Goal: Information Seeking & Learning: Learn about a topic

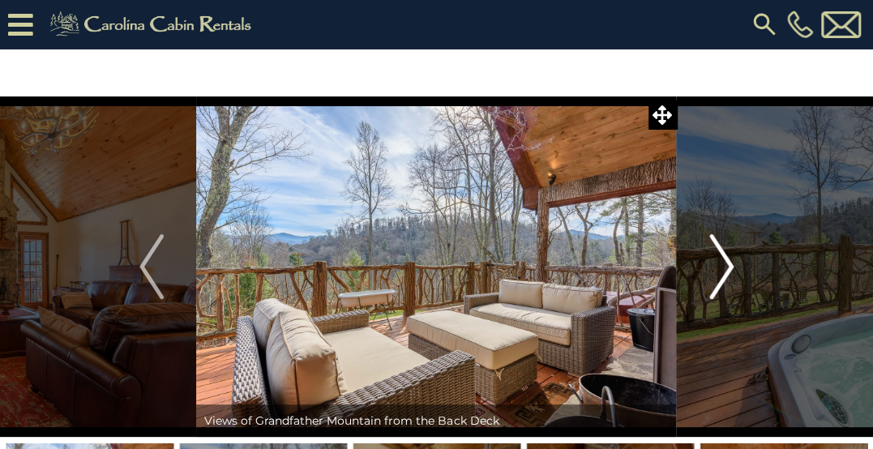
click at [725, 267] on img "Next" at bounding box center [721, 266] width 24 height 65
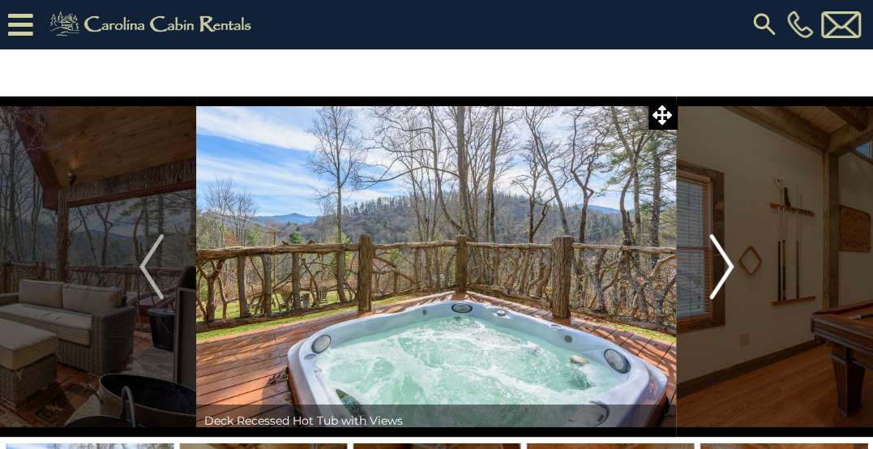
click at [725, 267] on img "Next" at bounding box center [721, 266] width 24 height 65
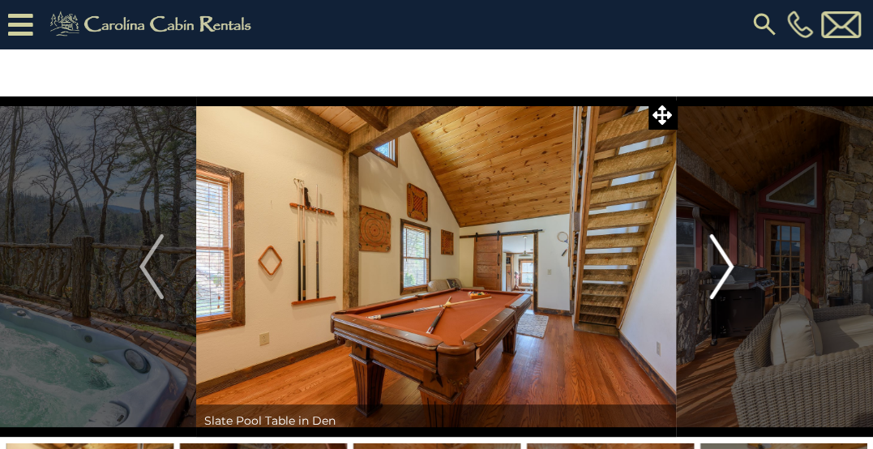
click at [725, 267] on img "Next" at bounding box center [721, 266] width 24 height 65
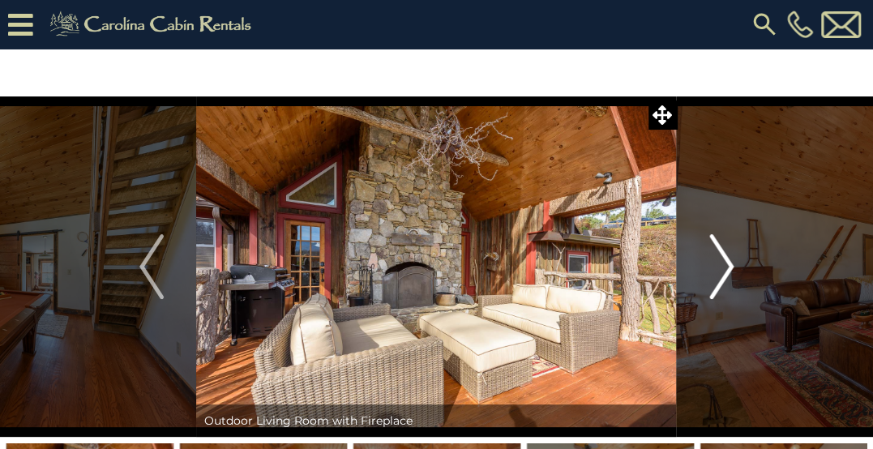
click at [725, 267] on img "Next" at bounding box center [721, 266] width 24 height 65
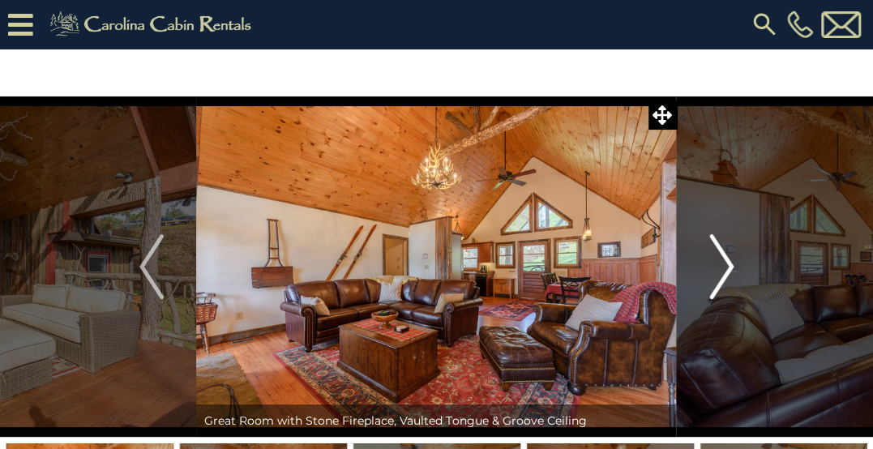
click at [725, 267] on img "Next" at bounding box center [721, 266] width 24 height 65
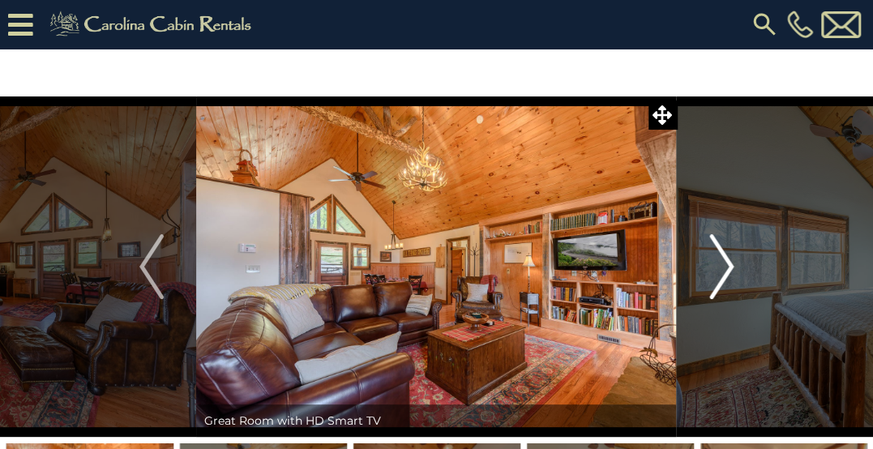
click at [725, 267] on img "Next" at bounding box center [721, 266] width 24 height 65
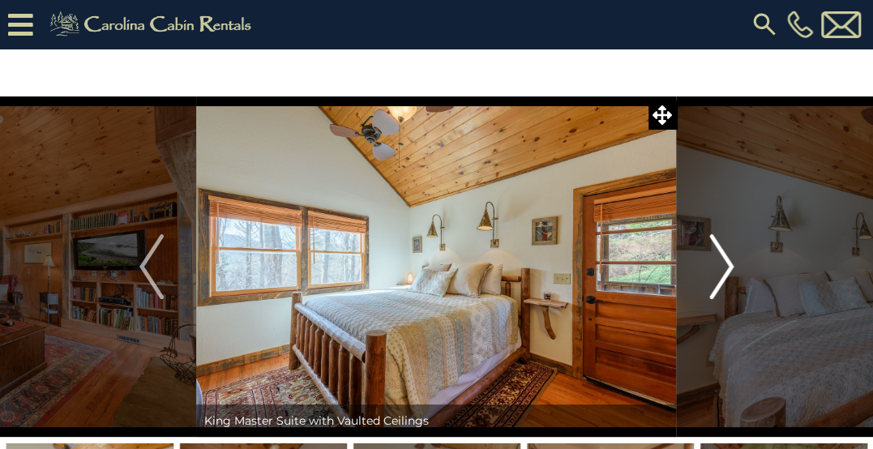
click at [725, 267] on img "Next" at bounding box center [721, 266] width 24 height 65
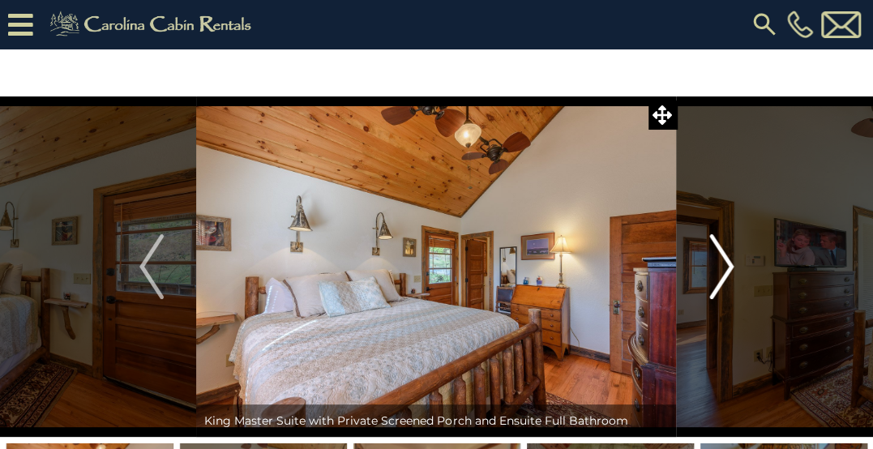
click at [725, 267] on img "Next" at bounding box center [721, 266] width 24 height 65
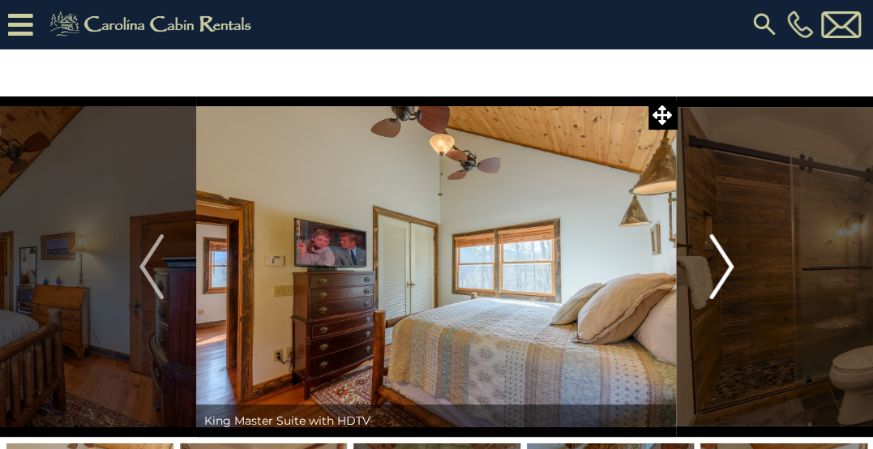
click at [725, 267] on img "Next" at bounding box center [721, 266] width 24 height 65
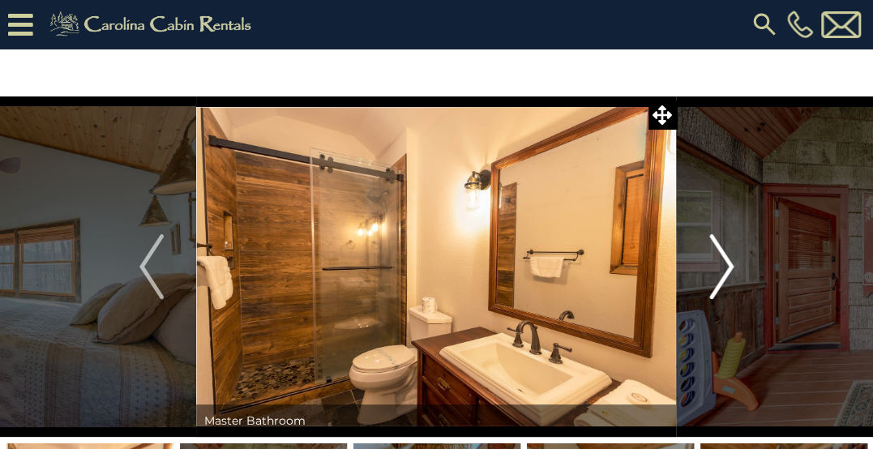
click at [725, 267] on img "Next" at bounding box center [721, 266] width 24 height 65
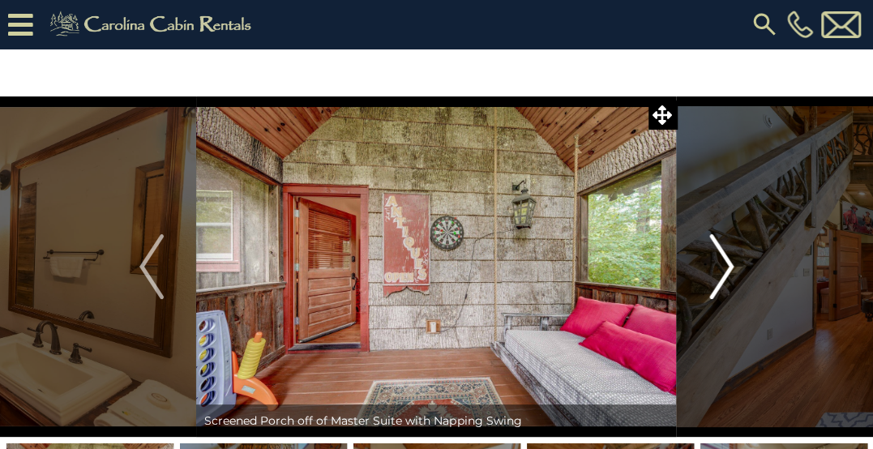
click at [725, 267] on img "Next" at bounding box center [721, 266] width 24 height 65
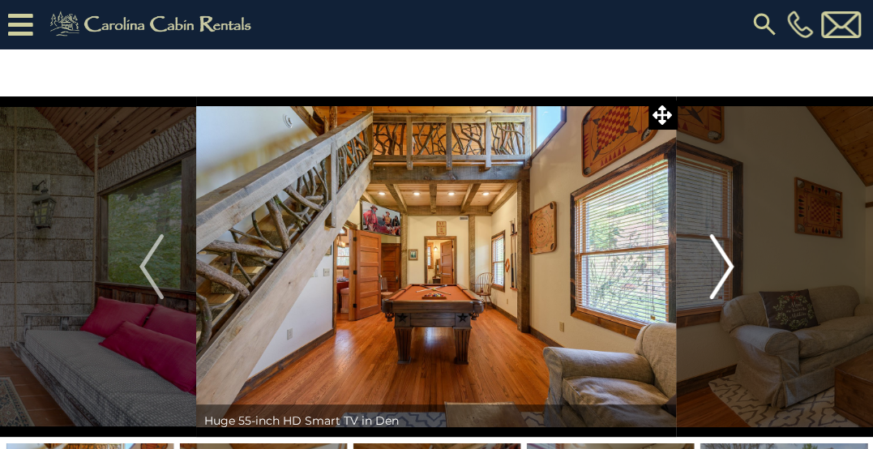
click at [725, 267] on img "Next" at bounding box center [721, 266] width 24 height 65
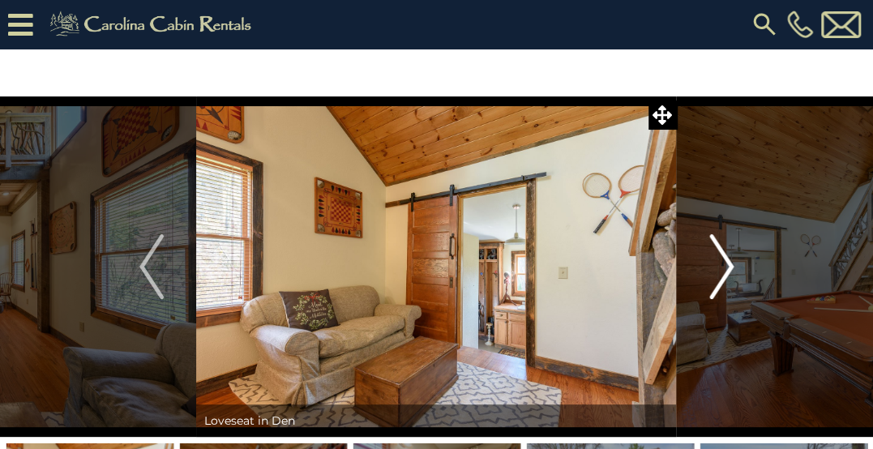
click at [725, 267] on img "Next" at bounding box center [721, 266] width 24 height 65
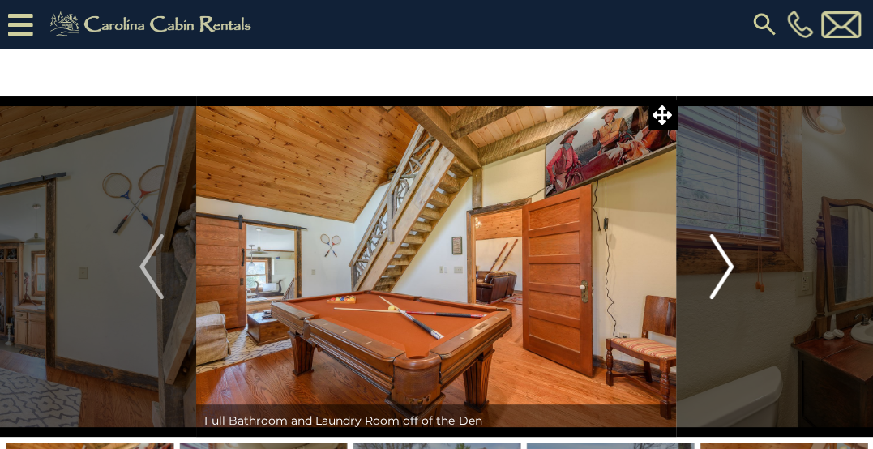
click at [725, 267] on img "Next" at bounding box center [721, 266] width 24 height 65
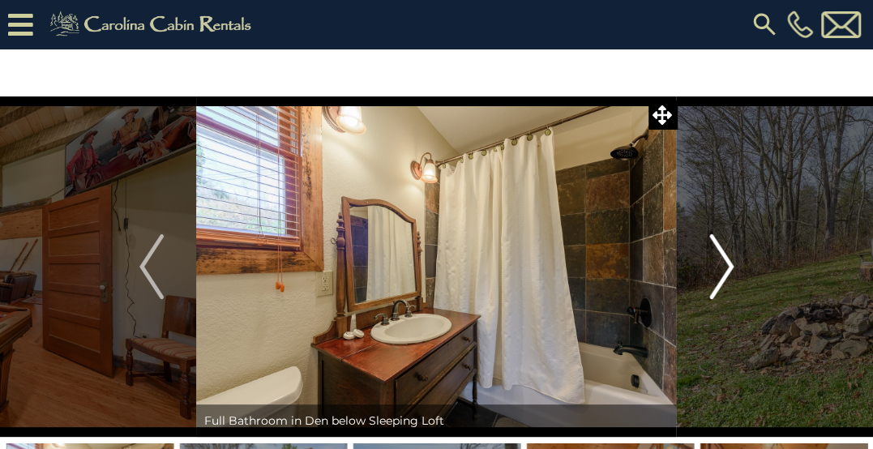
click at [725, 267] on img "Next" at bounding box center [721, 266] width 24 height 65
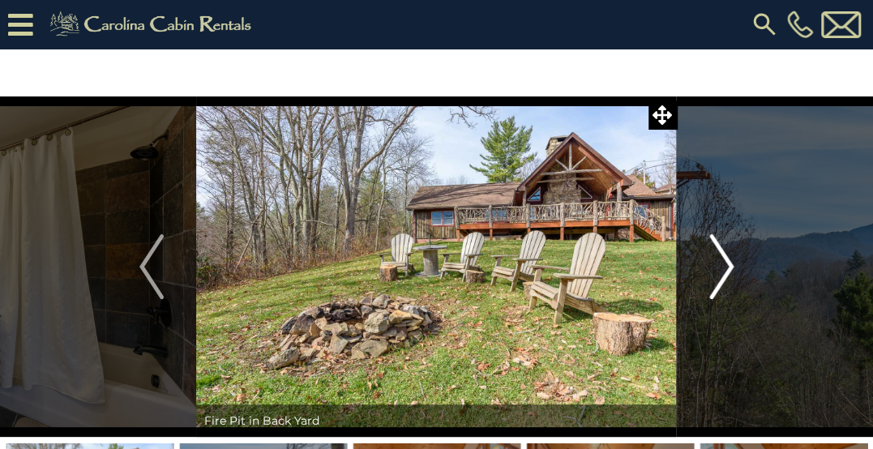
click at [725, 267] on img "Next" at bounding box center [721, 266] width 24 height 65
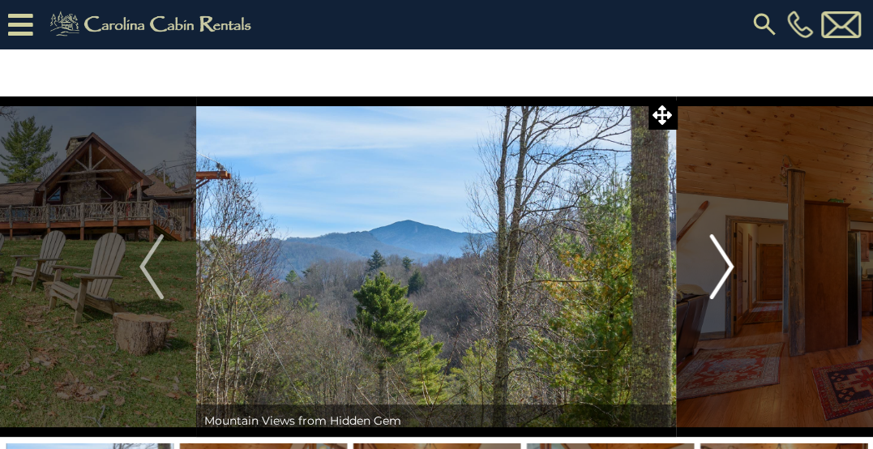
click at [725, 267] on img "Next" at bounding box center [721, 266] width 24 height 65
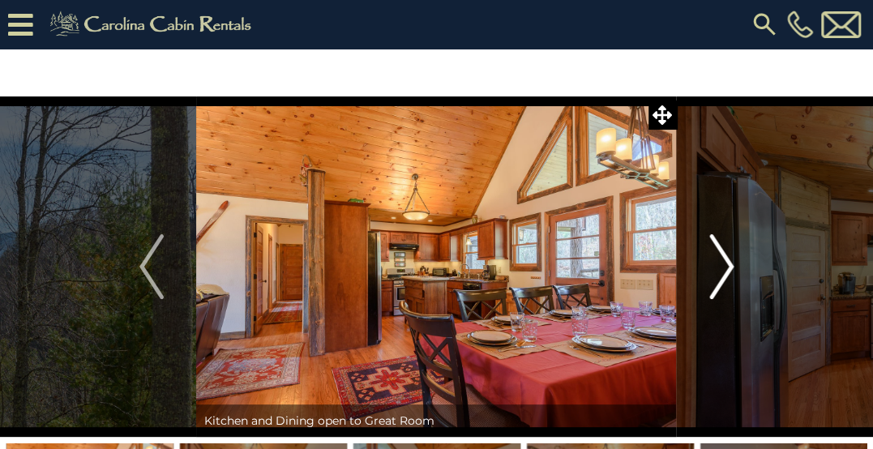
click at [716, 248] on img "Next" at bounding box center [721, 266] width 24 height 65
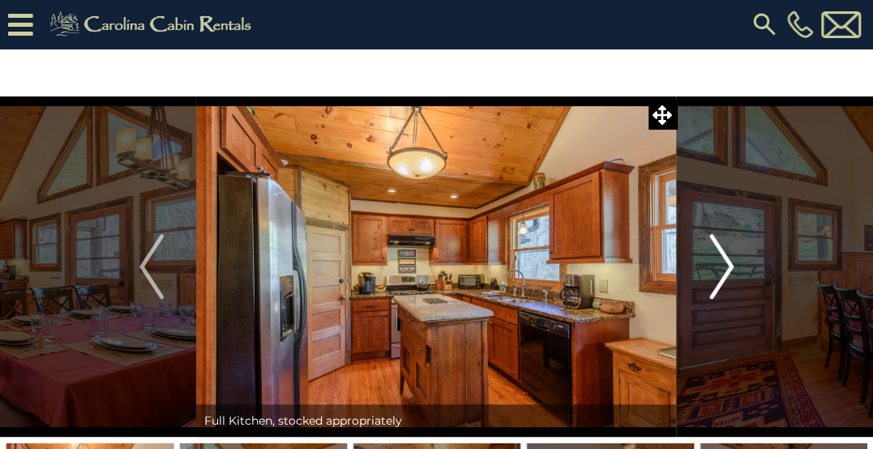
click at [715, 247] on img "Next" at bounding box center [721, 266] width 24 height 65
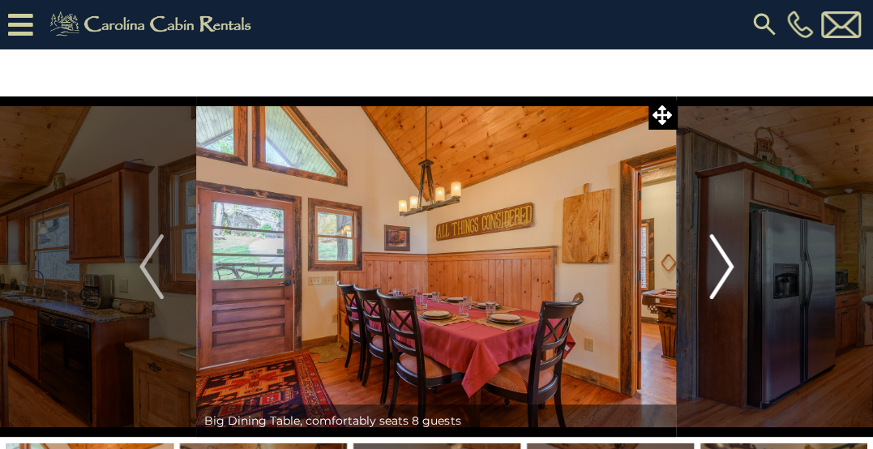
click at [715, 247] on img "Next" at bounding box center [721, 266] width 24 height 65
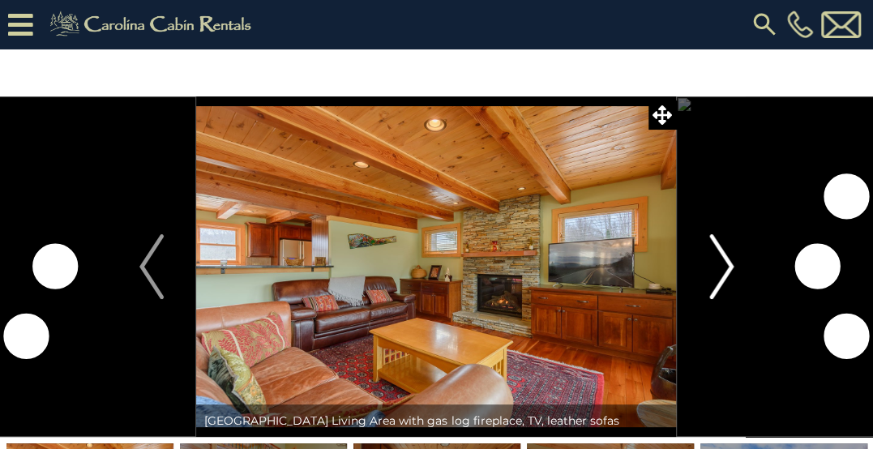
click at [715, 259] on img "Next" at bounding box center [721, 266] width 24 height 65
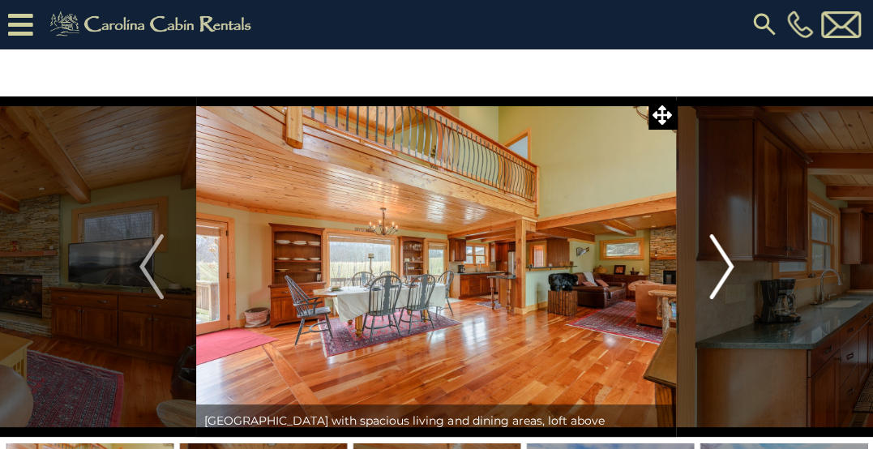
click at [715, 259] on img "Next" at bounding box center [721, 266] width 24 height 65
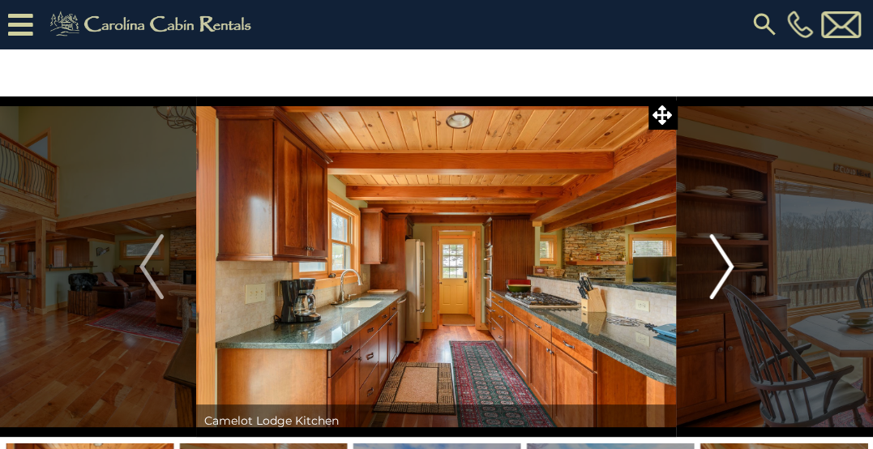
click at [715, 259] on img "Next" at bounding box center [721, 266] width 24 height 65
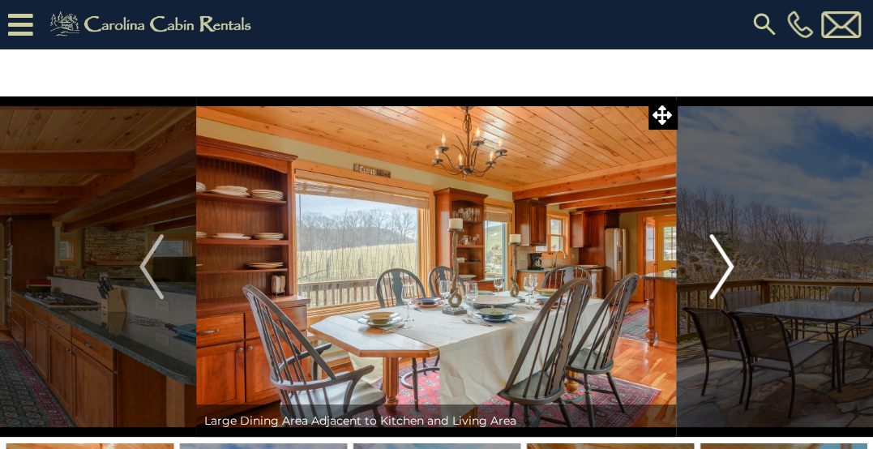
click at [715, 259] on img "Next" at bounding box center [721, 266] width 24 height 65
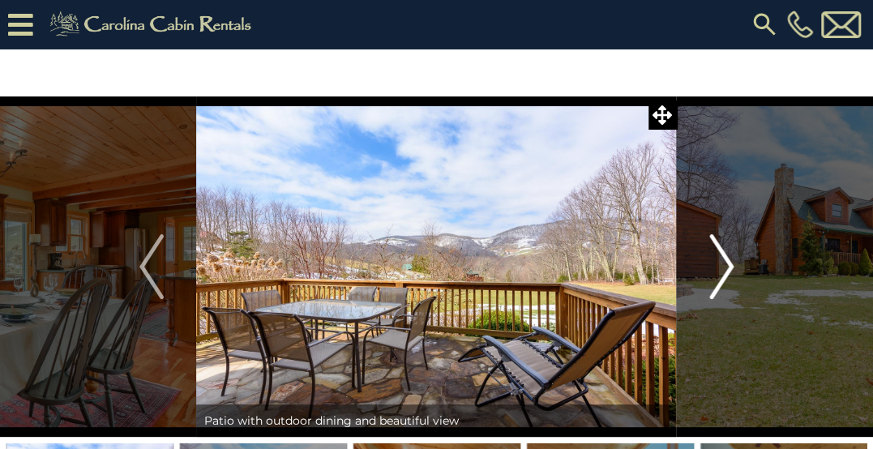
click at [714, 259] on img "Next" at bounding box center [721, 266] width 24 height 65
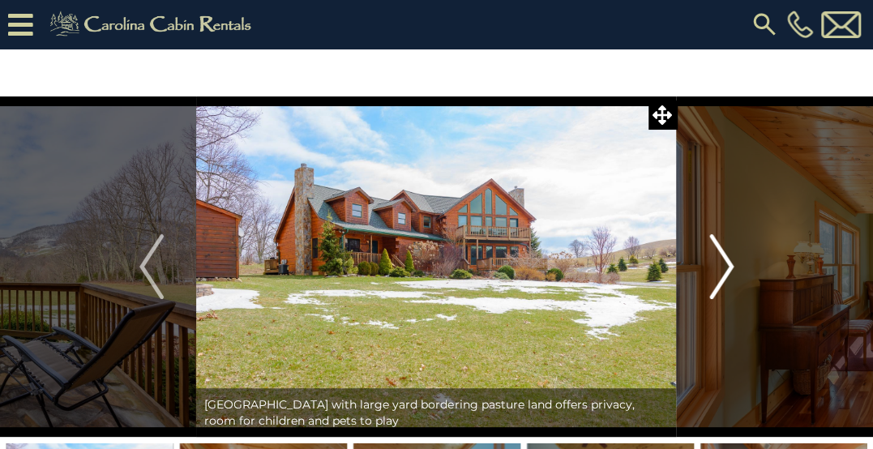
click at [714, 259] on img "Next" at bounding box center [721, 266] width 24 height 65
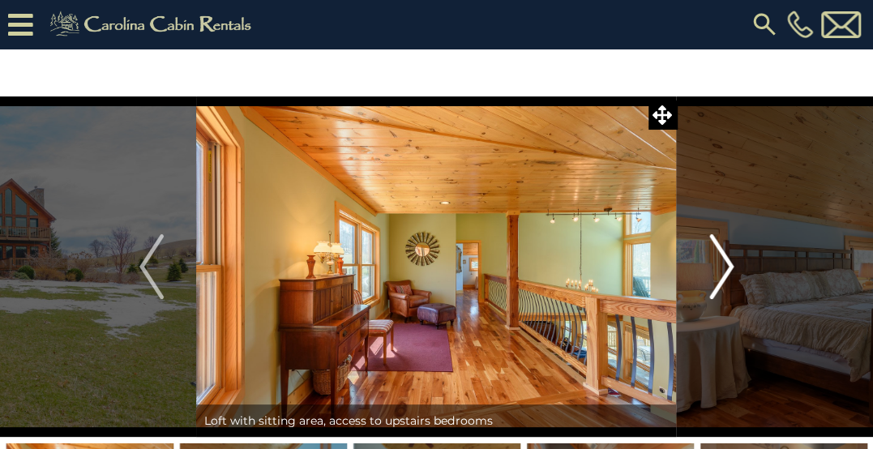
click at [714, 259] on img "Next" at bounding box center [721, 266] width 24 height 65
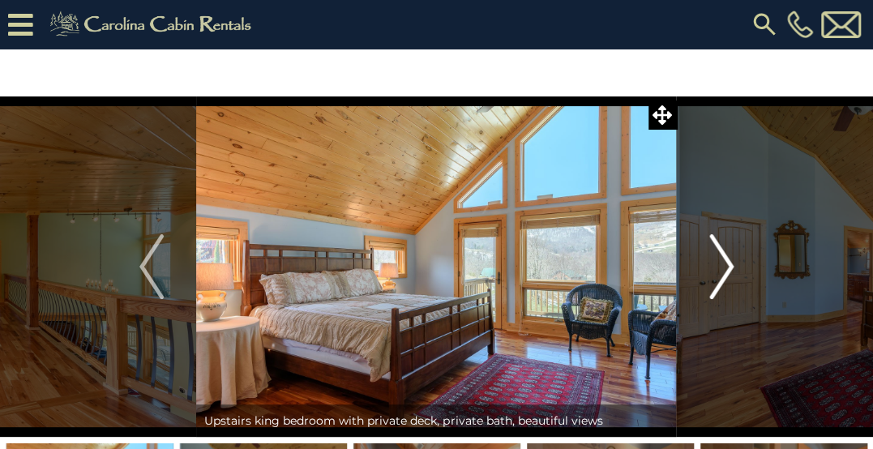
click at [714, 259] on img "Next" at bounding box center [721, 266] width 24 height 65
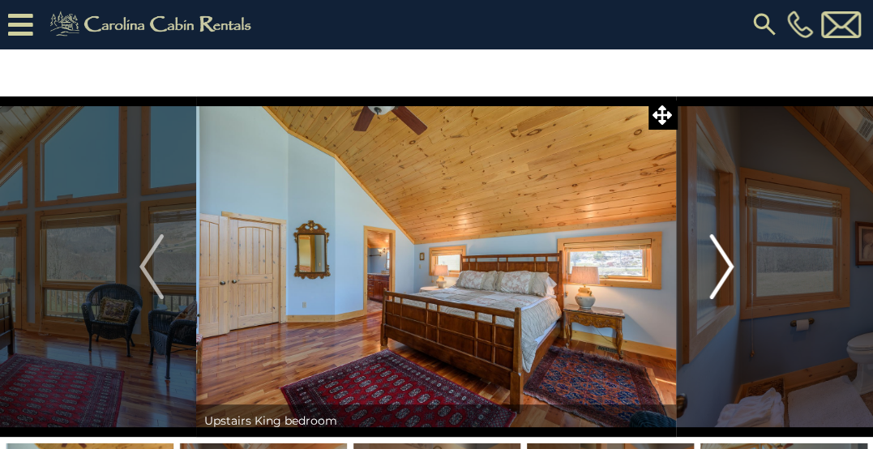
click at [714, 259] on img "Next" at bounding box center [721, 266] width 24 height 65
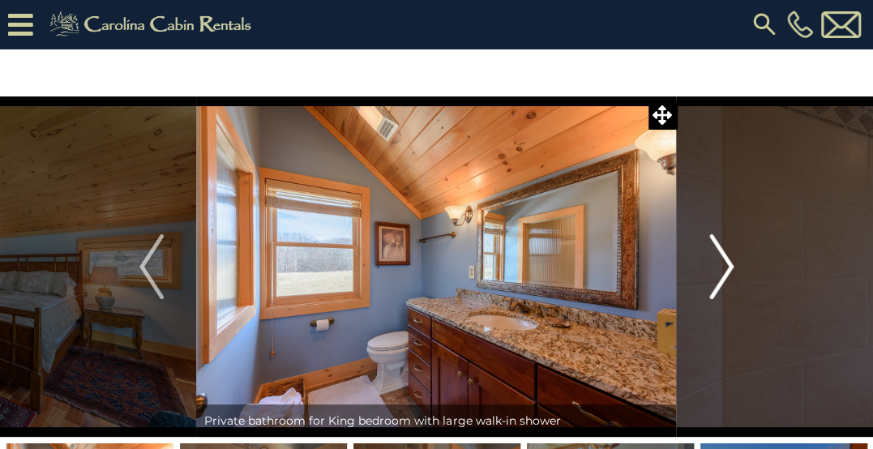
click at [714, 259] on img "Next" at bounding box center [721, 266] width 24 height 65
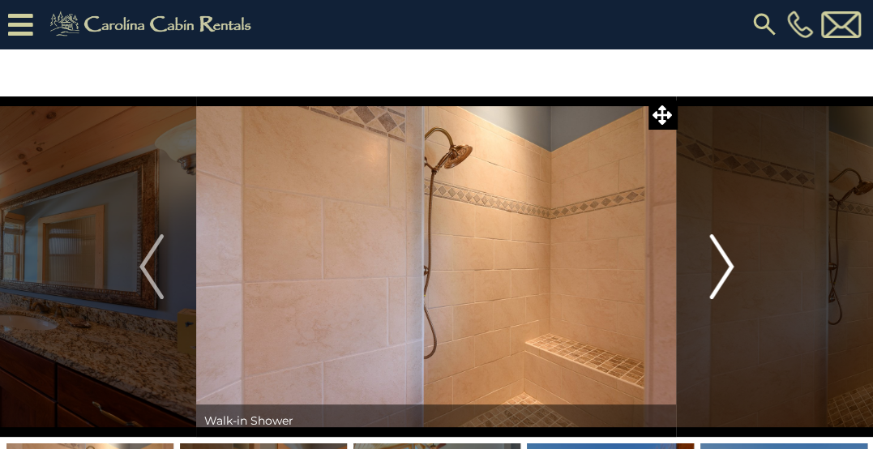
click at [714, 259] on img "Next" at bounding box center [721, 266] width 24 height 65
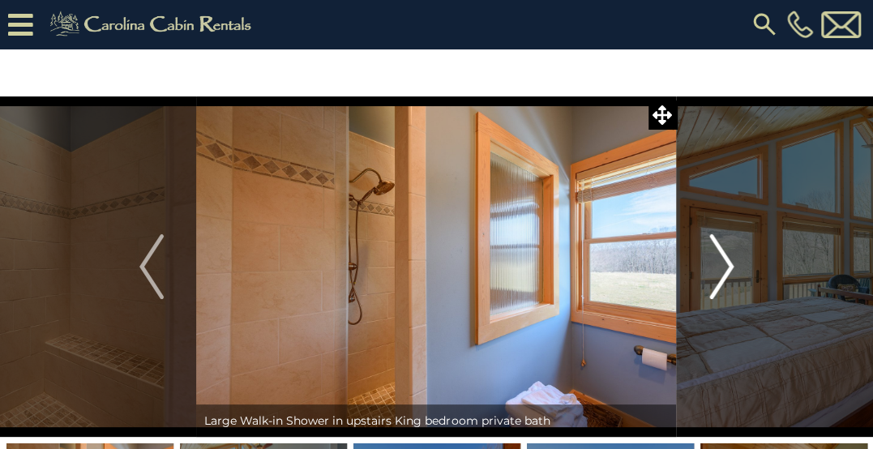
click at [714, 259] on img "Next" at bounding box center [721, 266] width 24 height 65
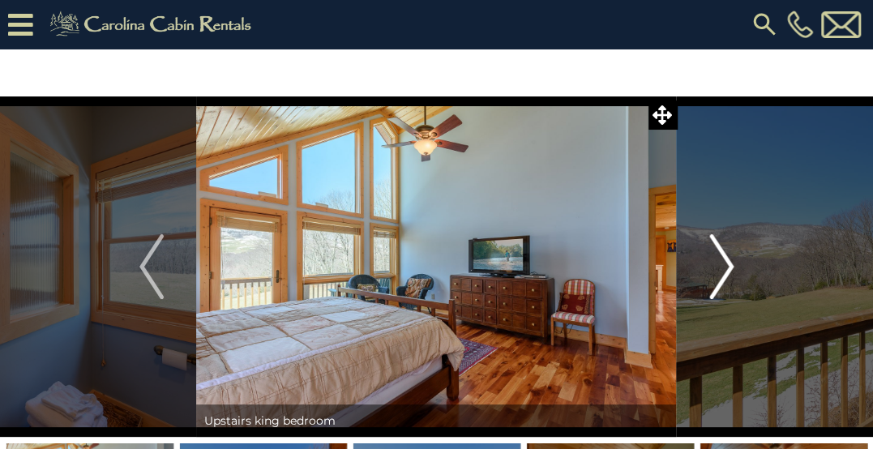
click at [714, 259] on img "Next" at bounding box center [721, 266] width 24 height 65
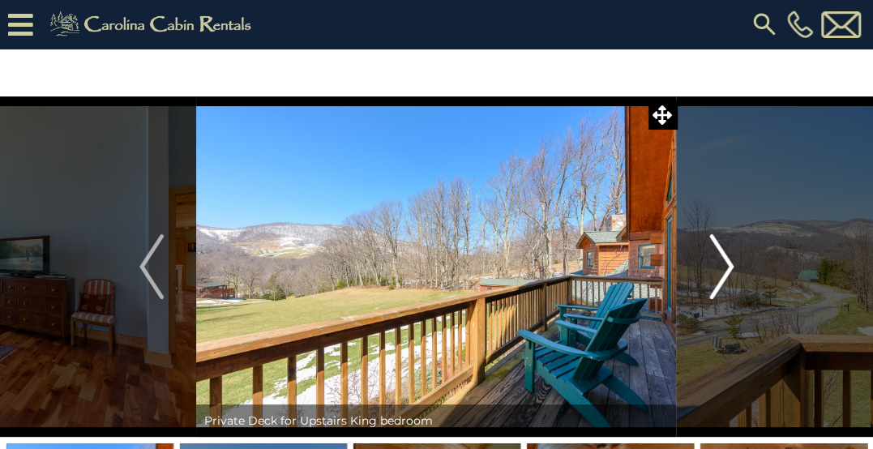
click at [714, 259] on img "Next" at bounding box center [721, 266] width 24 height 65
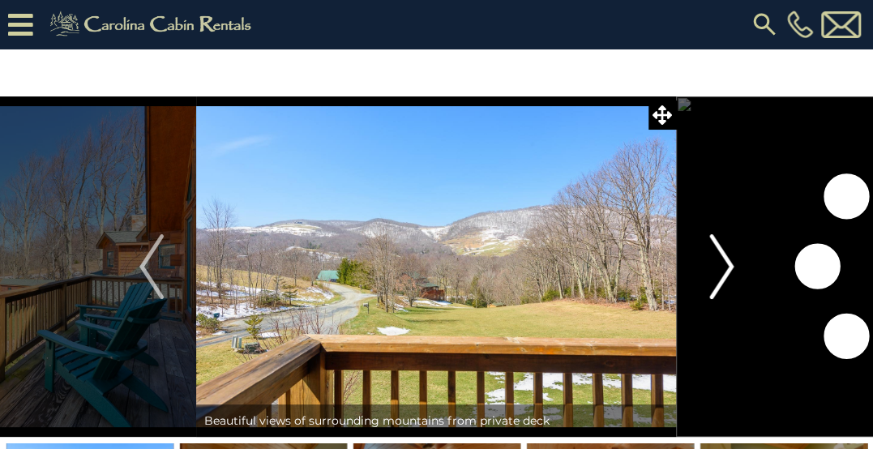
click at [714, 259] on img "Next" at bounding box center [721, 266] width 24 height 65
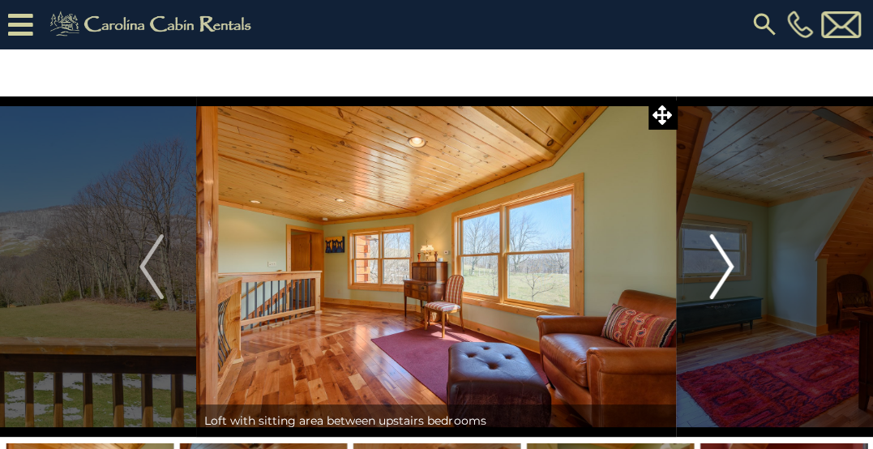
click at [714, 259] on img "Next" at bounding box center [721, 266] width 24 height 65
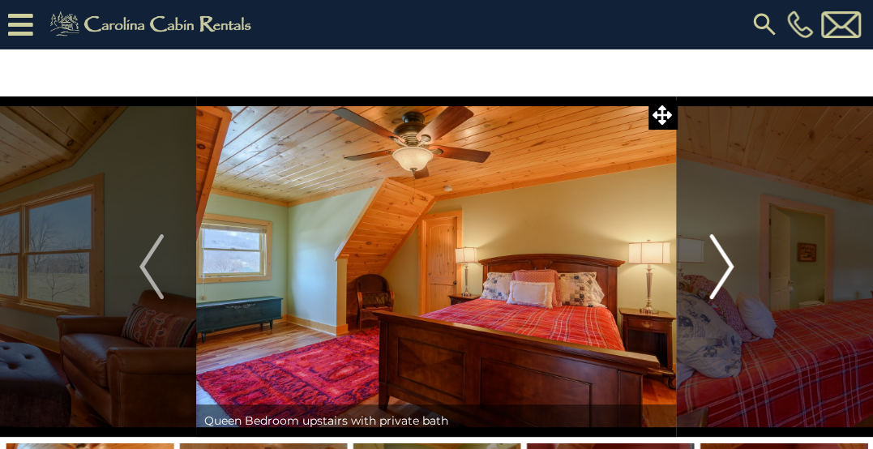
click at [714, 259] on img "Next" at bounding box center [721, 266] width 24 height 65
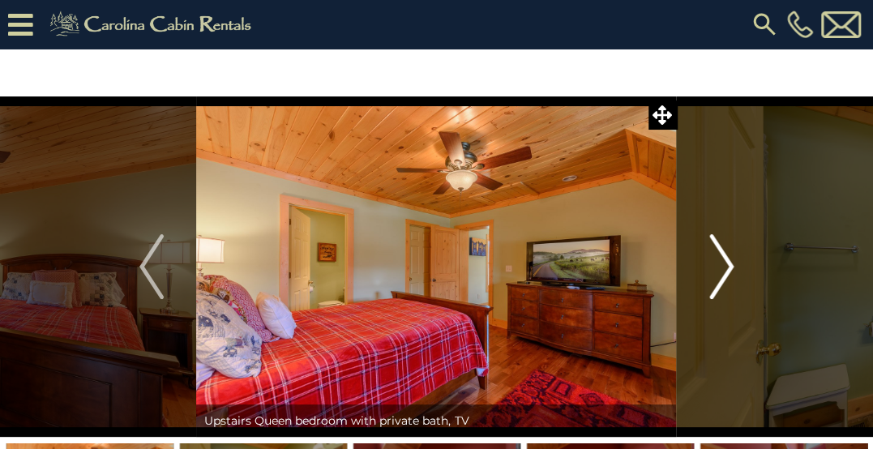
click at [714, 259] on img "Next" at bounding box center [721, 266] width 24 height 65
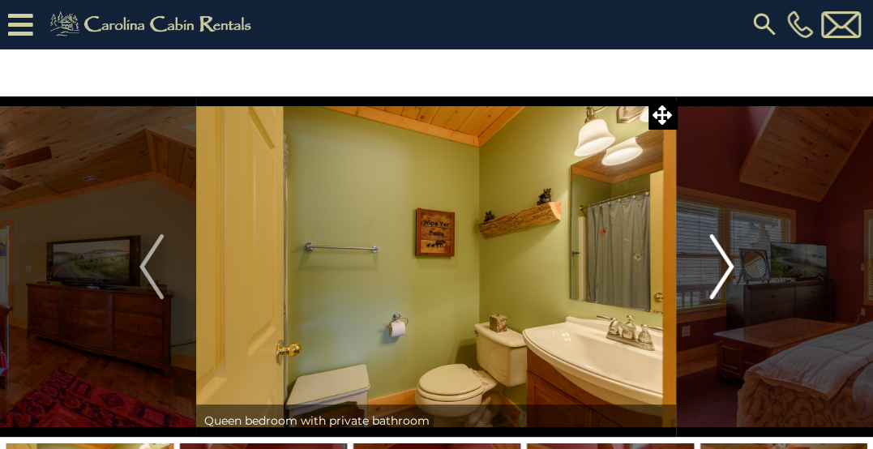
click at [714, 259] on img "Next" at bounding box center [721, 266] width 24 height 65
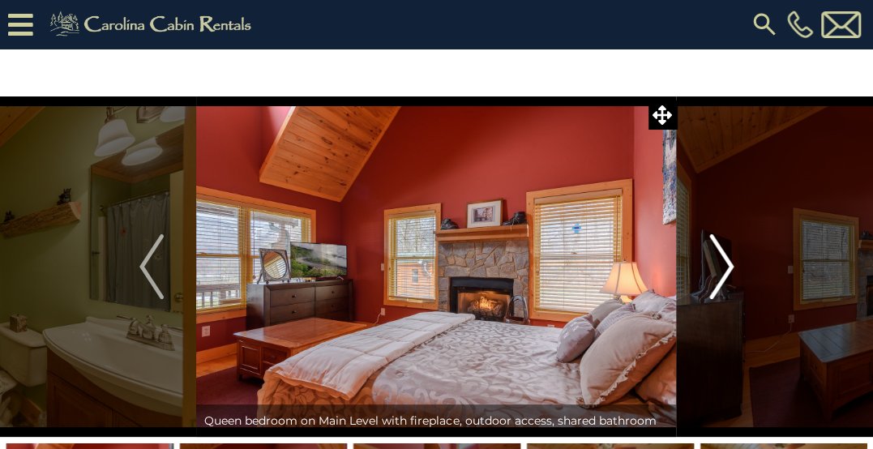
click at [714, 259] on img "Next" at bounding box center [721, 266] width 24 height 65
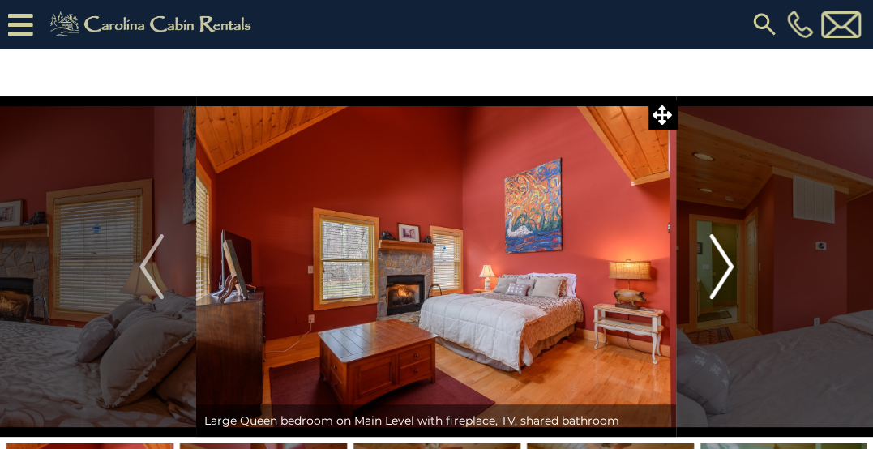
click at [714, 259] on img "Next" at bounding box center [721, 266] width 24 height 65
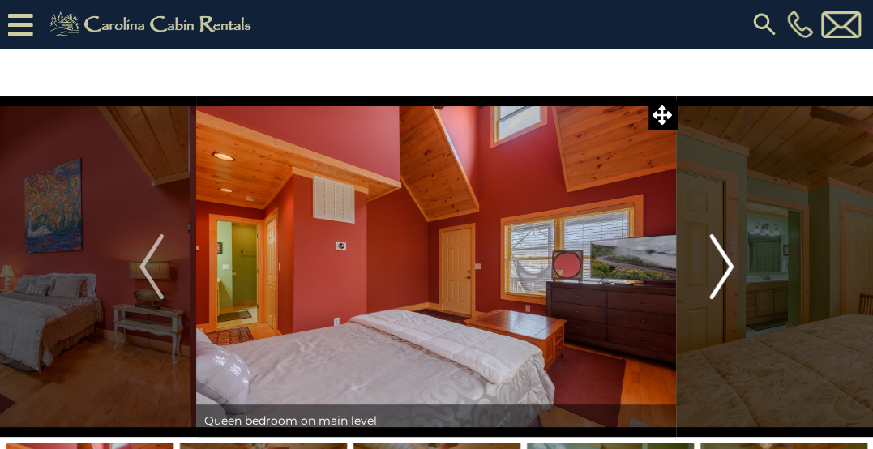
click at [714, 259] on img "Next" at bounding box center [721, 266] width 24 height 65
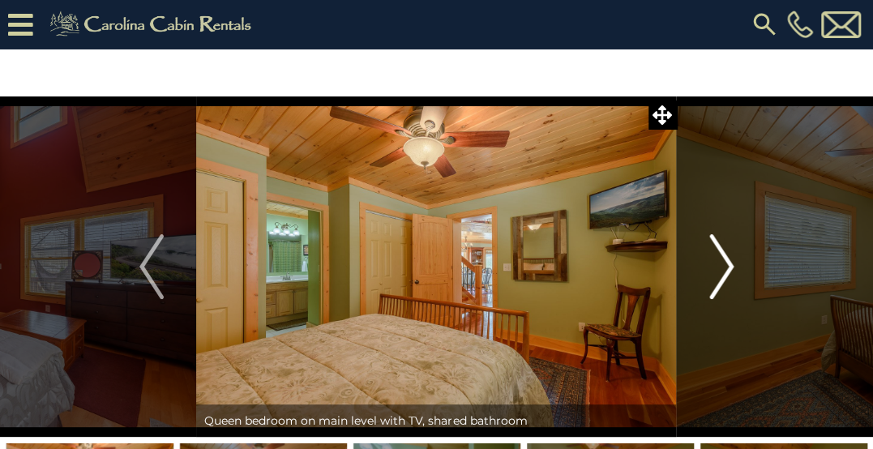
click at [714, 259] on img "Next" at bounding box center [721, 266] width 24 height 65
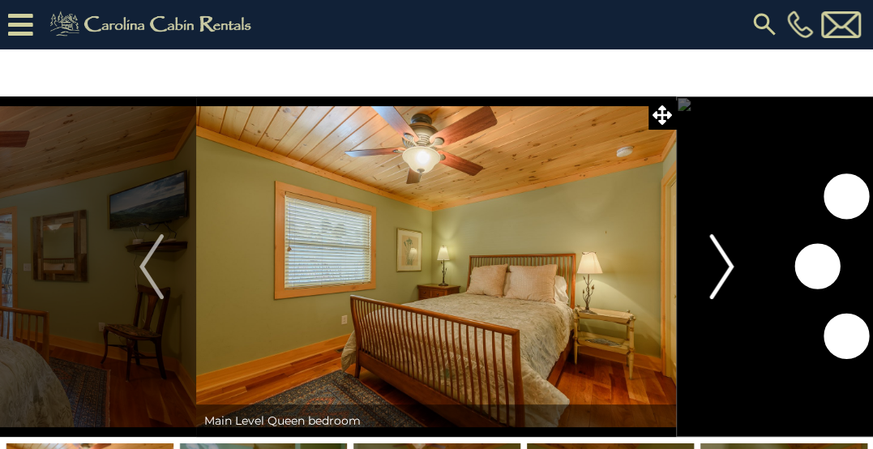
click at [714, 259] on img "Next" at bounding box center [721, 266] width 24 height 65
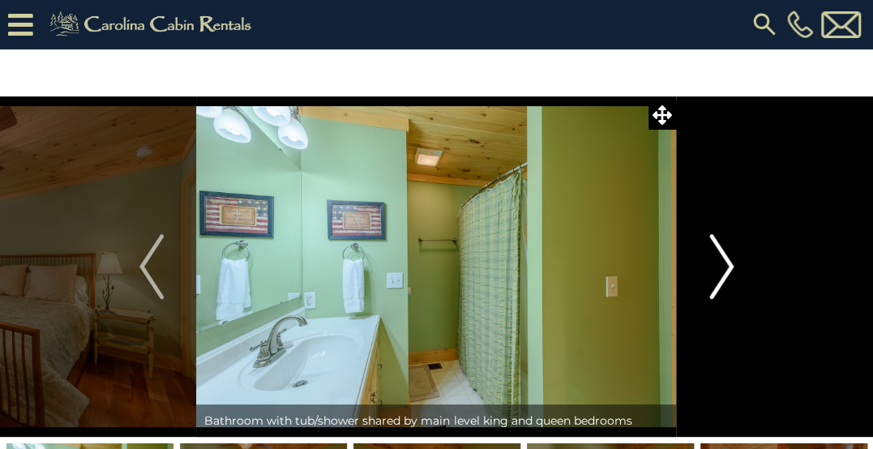
click at [714, 259] on img "Next" at bounding box center [721, 266] width 24 height 65
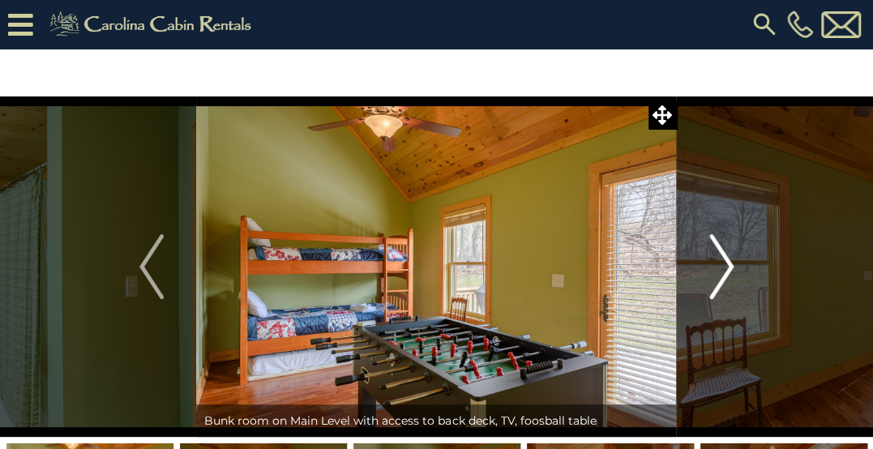
click at [714, 259] on img "Next" at bounding box center [721, 266] width 24 height 65
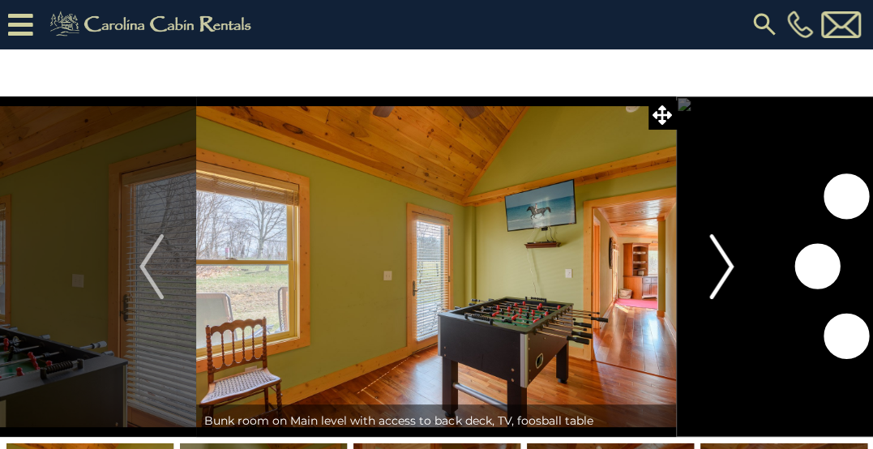
click at [714, 259] on img "Next" at bounding box center [721, 266] width 24 height 65
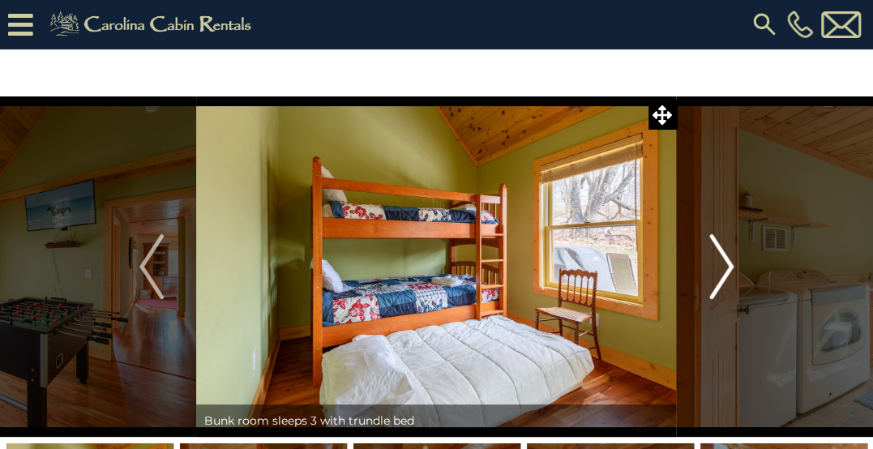
click at [714, 259] on img "Next" at bounding box center [721, 266] width 24 height 65
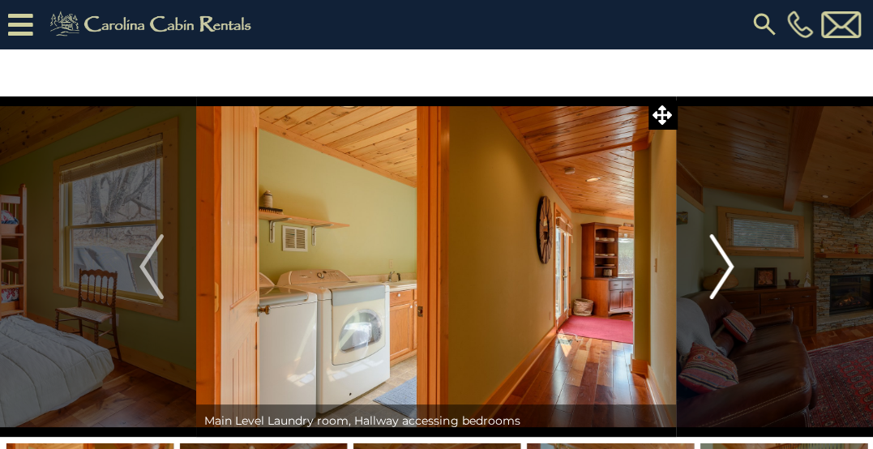
click at [713, 255] on img "Next" at bounding box center [721, 266] width 24 height 65
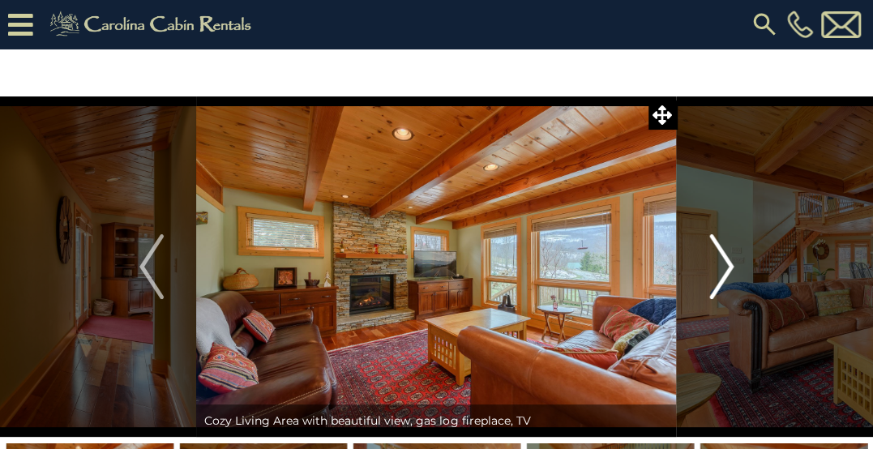
click at [713, 255] on img "Next" at bounding box center [721, 266] width 24 height 65
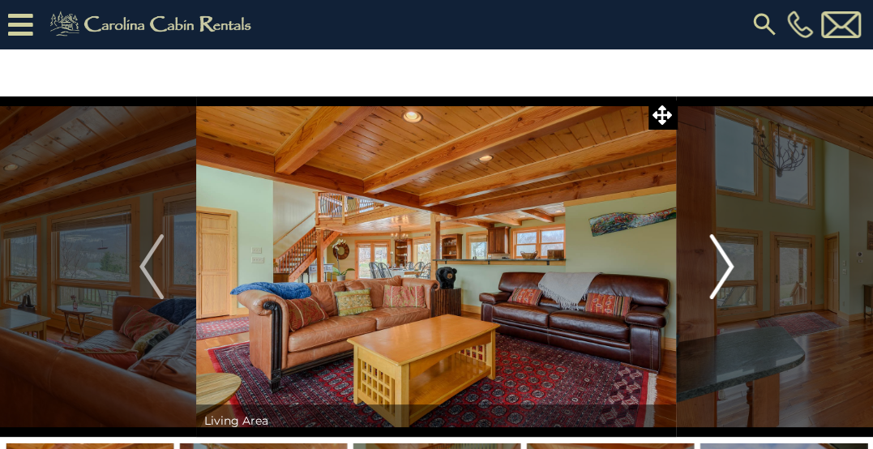
click at [713, 255] on img "Next" at bounding box center [721, 266] width 24 height 65
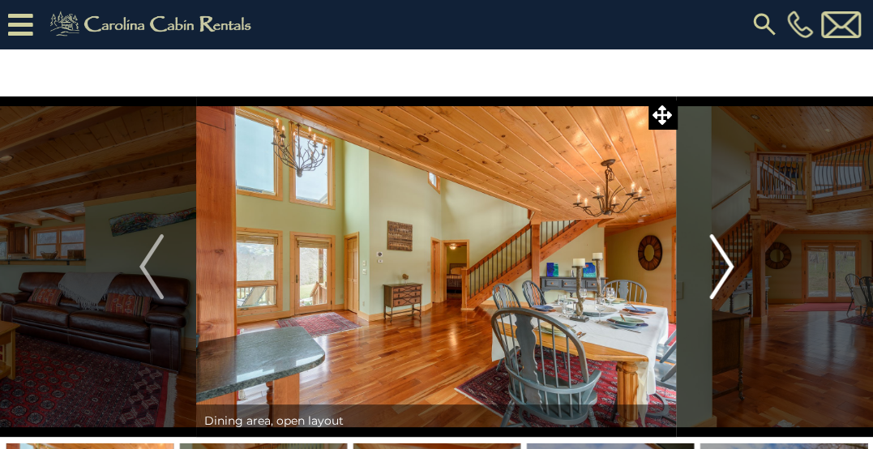
click at [713, 255] on img "Next" at bounding box center [721, 266] width 24 height 65
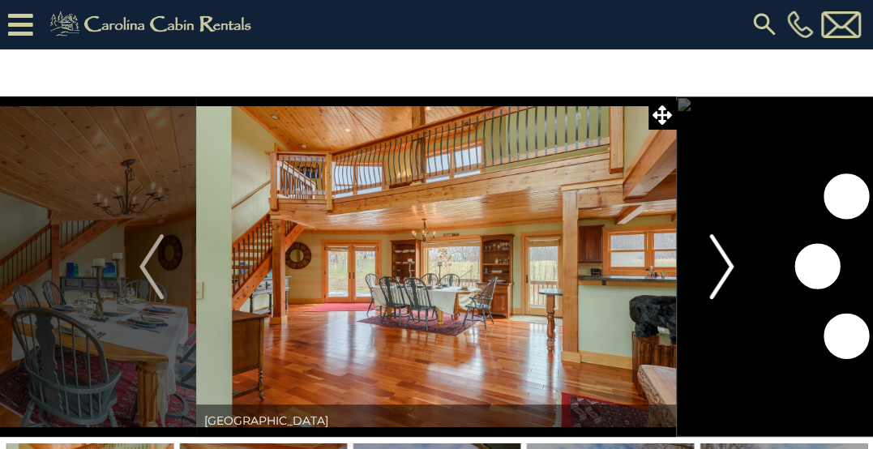
click at [713, 255] on img "Next" at bounding box center [721, 266] width 24 height 65
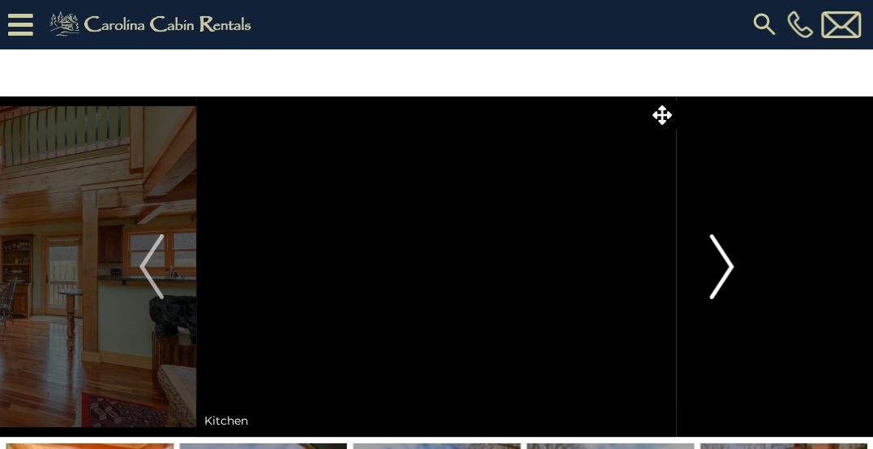
click at [713, 255] on img "Next" at bounding box center [721, 266] width 24 height 65
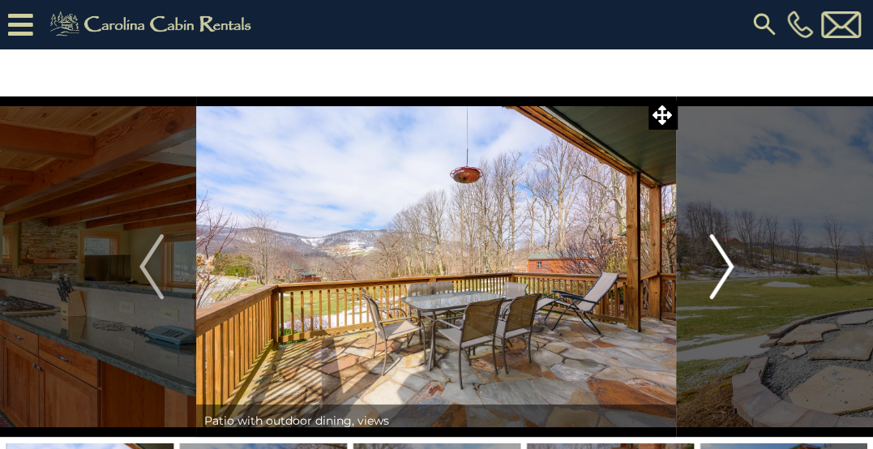
click at [713, 255] on img "Next" at bounding box center [721, 266] width 24 height 65
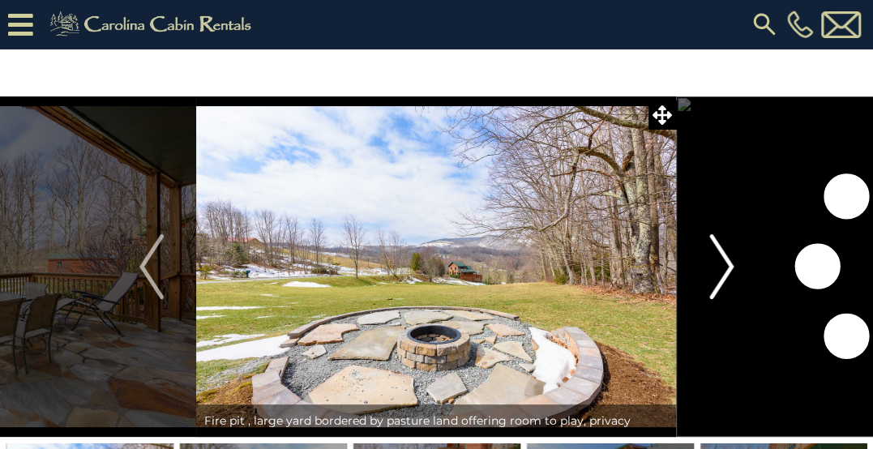
click at [713, 255] on img "Next" at bounding box center [721, 266] width 24 height 65
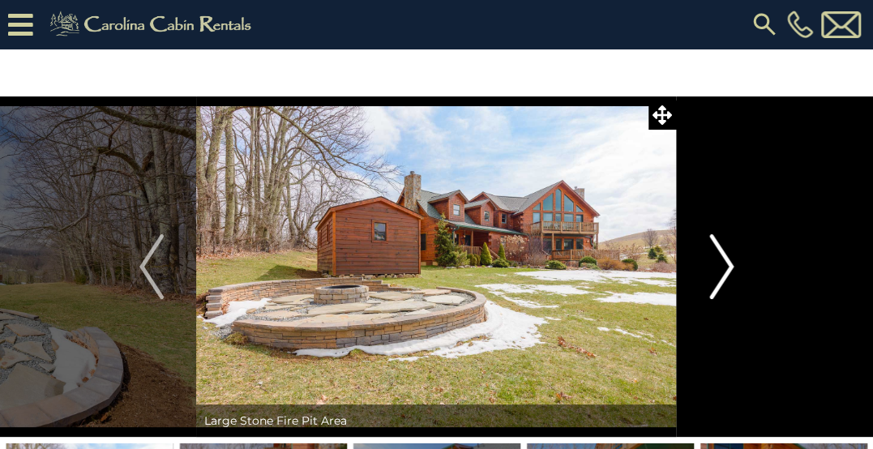
click at [713, 255] on img "Next" at bounding box center [721, 266] width 24 height 65
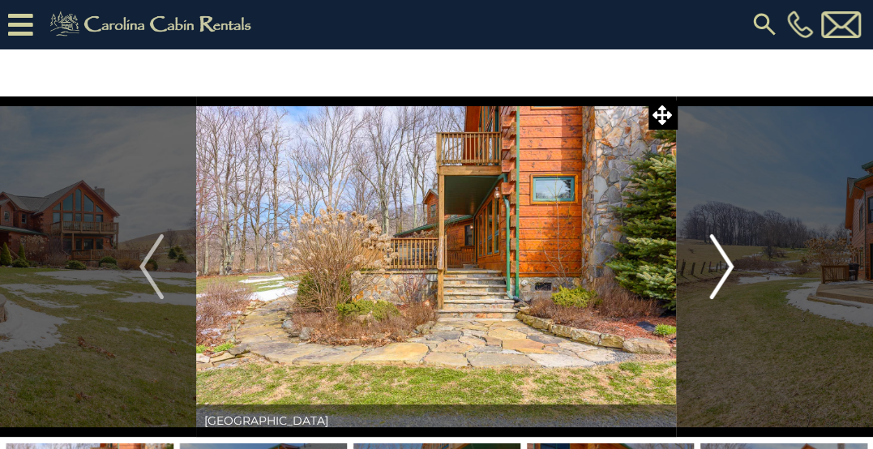
click at [707, 261] on button "Next" at bounding box center [722, 266] width 90 height 340
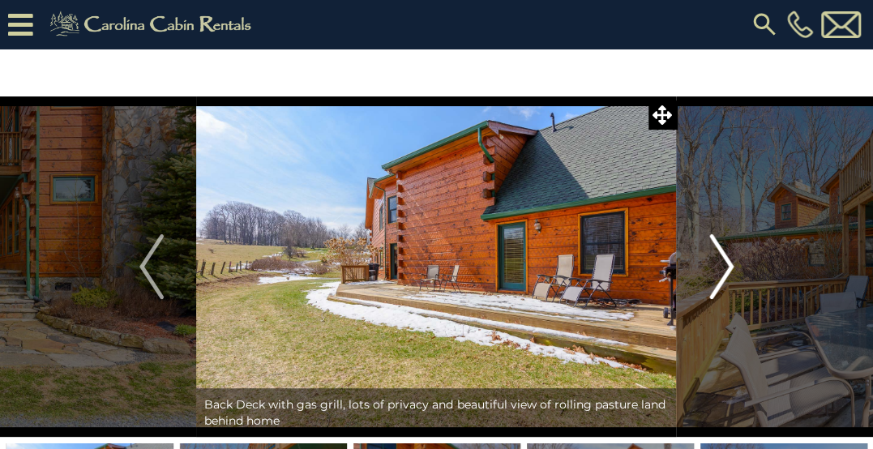
click at [720, 256] on img "Next" at bounding box center [721, 266] width 24 height 65
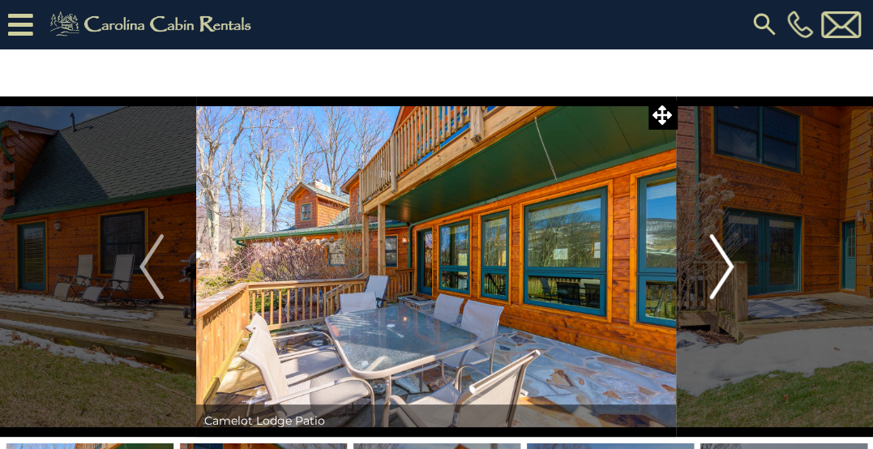
click at [720, 256] on img "Next" at bounding box center [721, 266] width 24 height 65
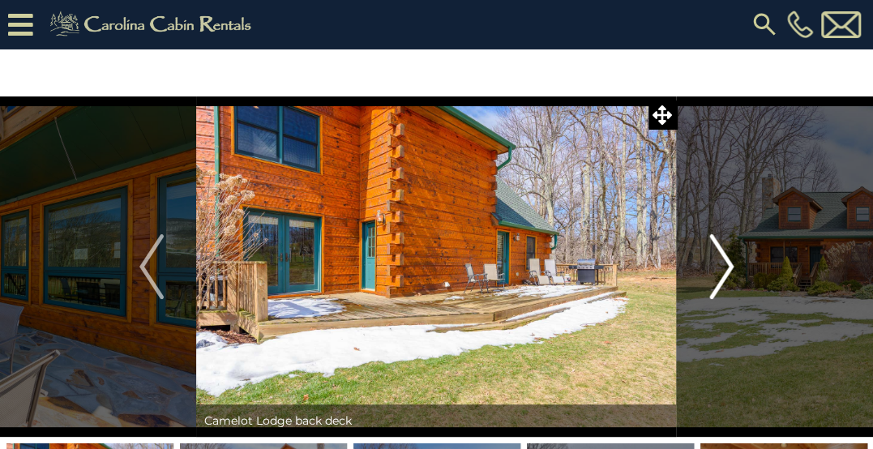
click at [720, 256] on img "Next" at bounding box center [721, 266] width 24 height 65
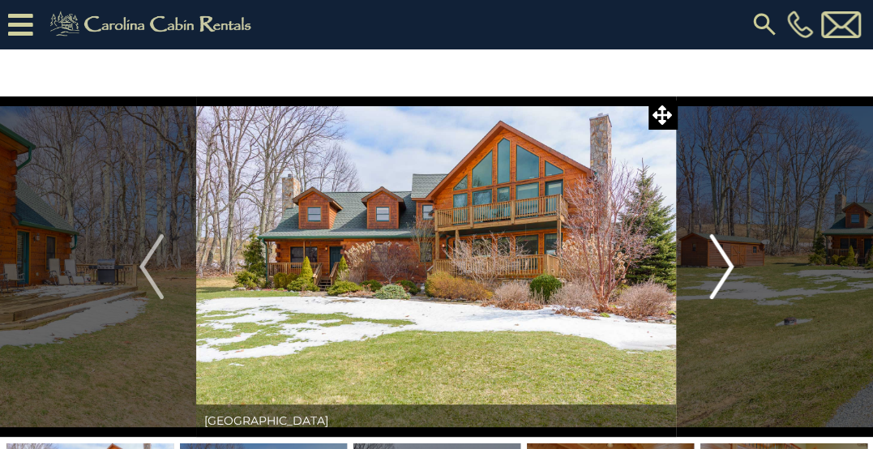
click at [720, 256] on img "Next" at bounding box center [721, 266] width 24 height 65
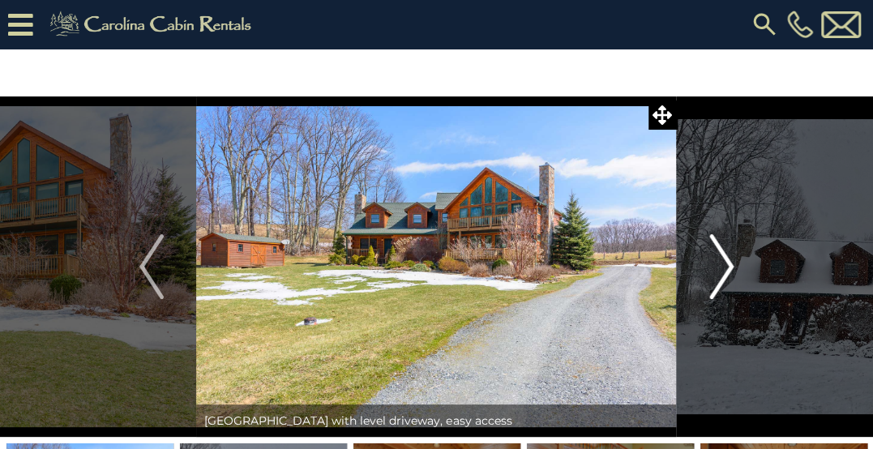
click at [720, 256] on img "Next" at bounding box center [721, 266] width 24 height 65
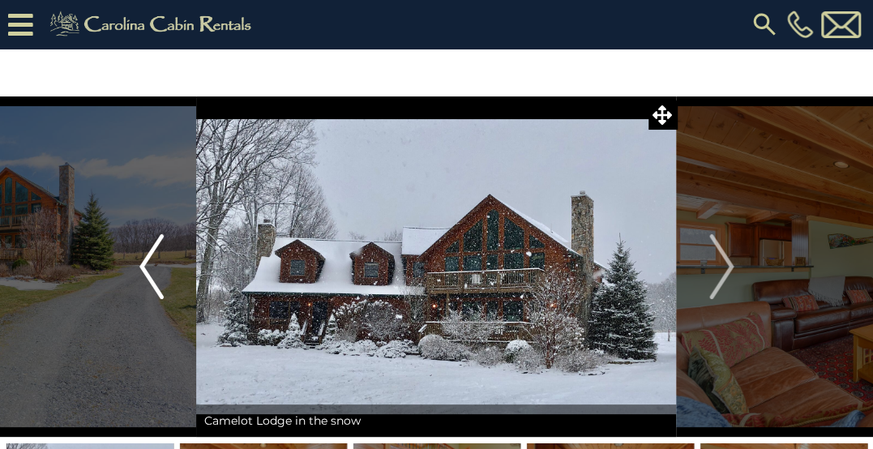
click at [159, 268] on img "Previous" at bounding box center [151, 266] width 24 height 65
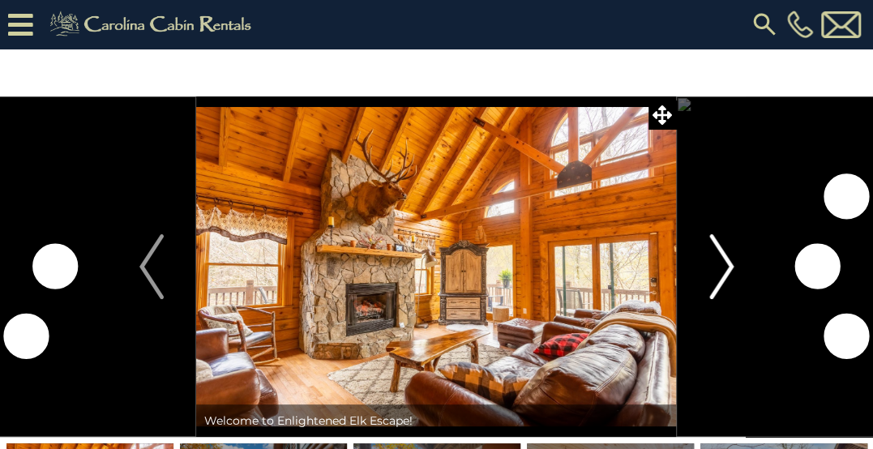
click at [728, 267] on img "Next" at bounding box center [721, 266] width 24 height 65
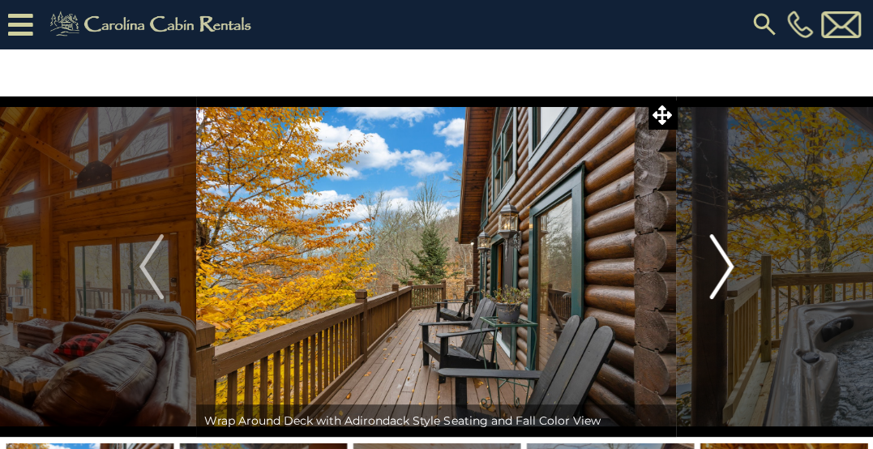
click at [728, 267] on img "Next" at bounding box center [721, 266] width 24 height 65
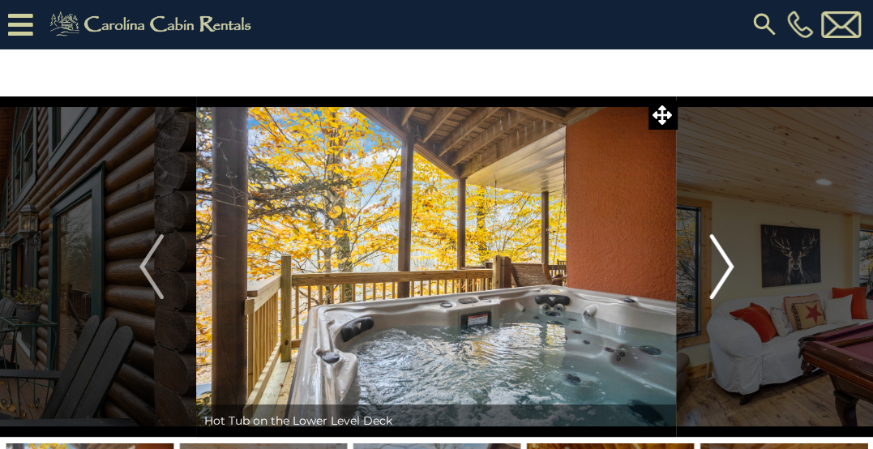
click at [728, 267] on img "Next" at bounding box center [721, 266] width 24 height 65
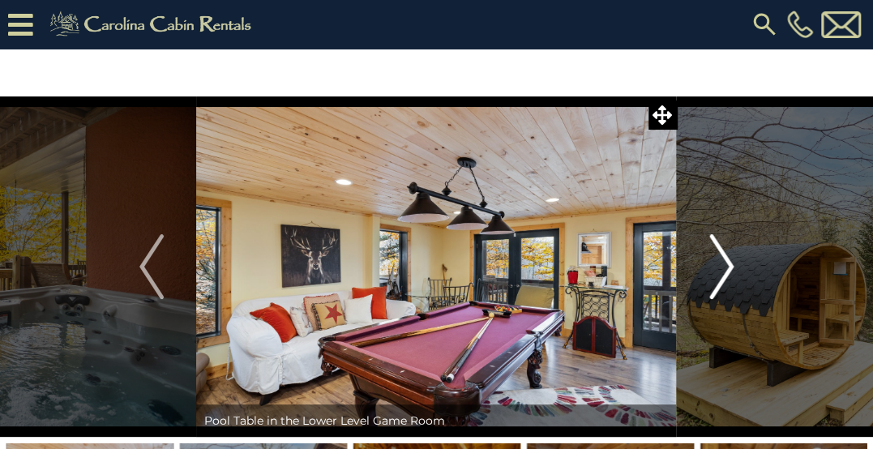
click at [728, 267] on img "Next" at bounding box center [721, 266] width 24 height 65
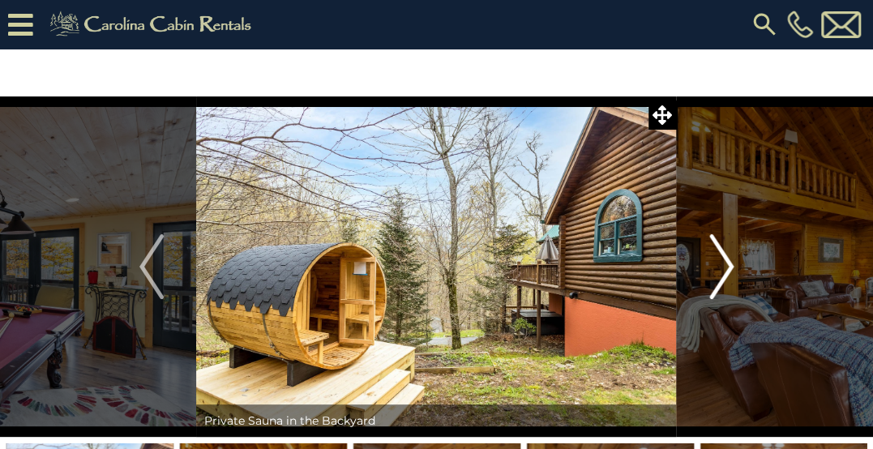
click at [728, 267] on img "Next" at bounding box center [721, 266] width 24 height 65
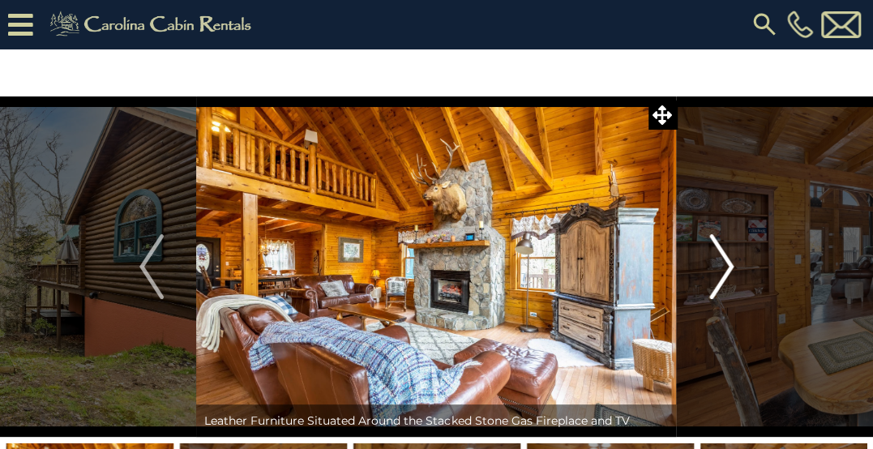
click at [728, 267] on img "Next" at bounding box center [721, 266] width 24 height 65
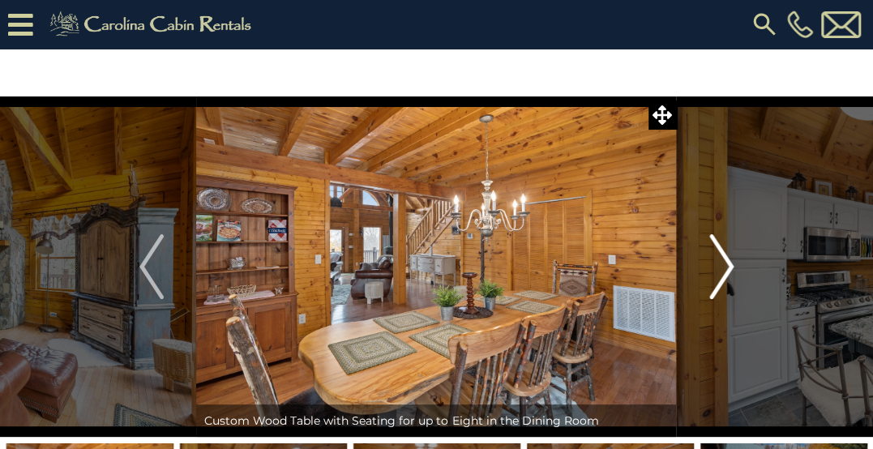
click at [728, 267] on img "Next" at bounding box center [721, 266] width 24 height 65
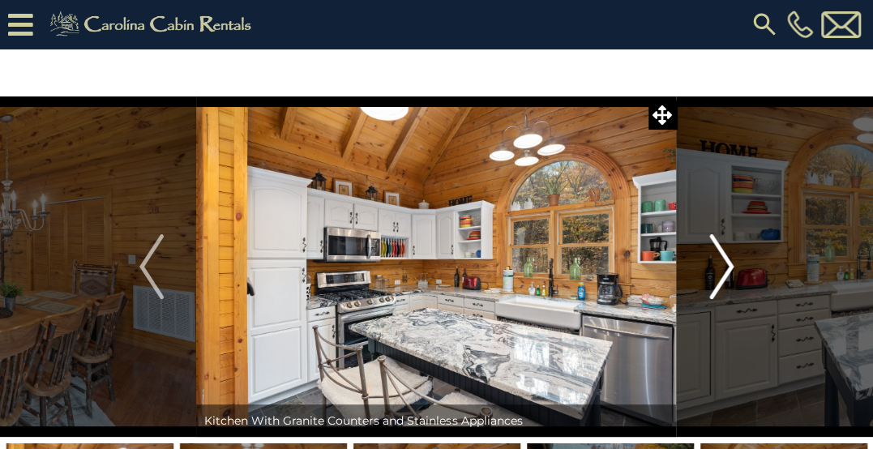
click at [728, 267] on img "Next" at bounding box center [721, 266] width 24 height 65
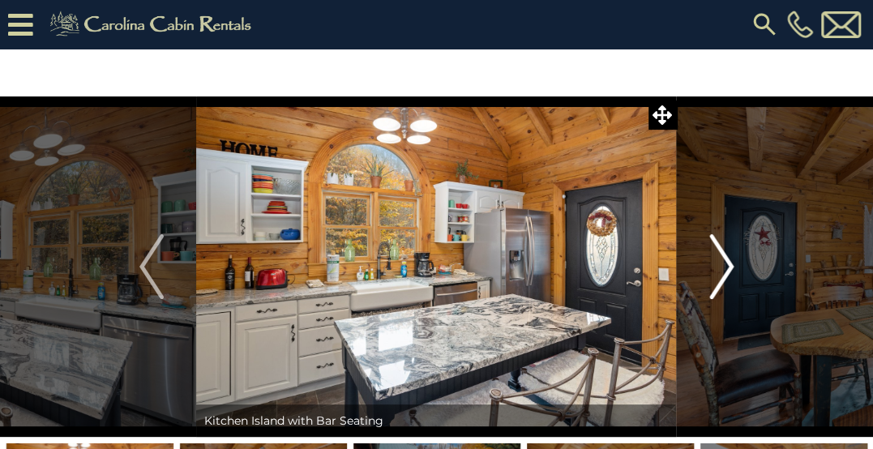
click at [728, 267] on img "Next" at bounding box center [721, 266] width 24 height 65
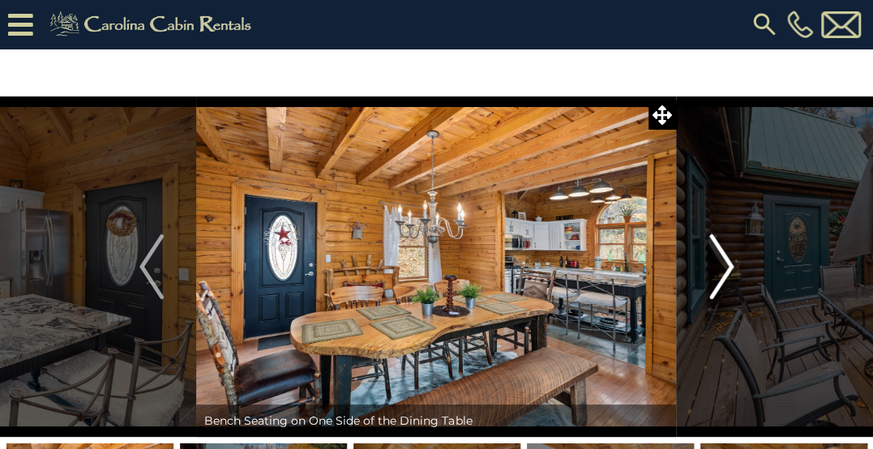
click at [728, 267] on img "Next" at bounding box center [721, 266] width 24 height 65
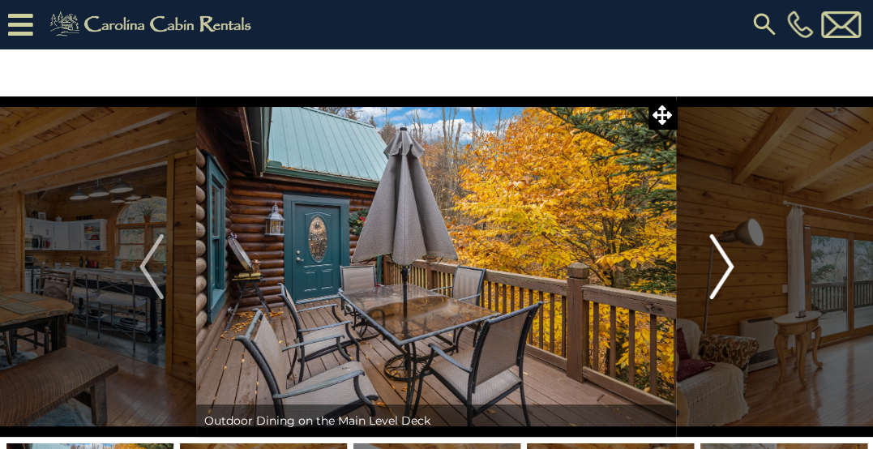
click at [727, 267] on img "Next" at bounding box center [721, 266] width 24 height 65
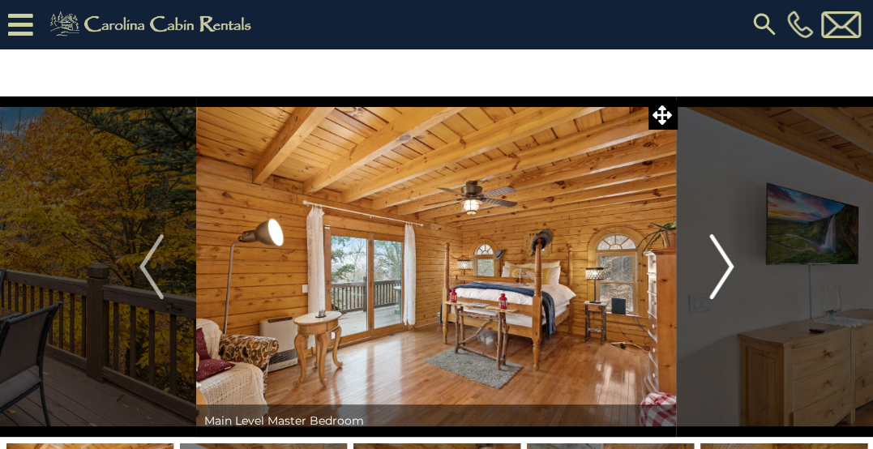
click at [727, 268] on img "Next" at bounding box center [721, 266] width 24 height 65
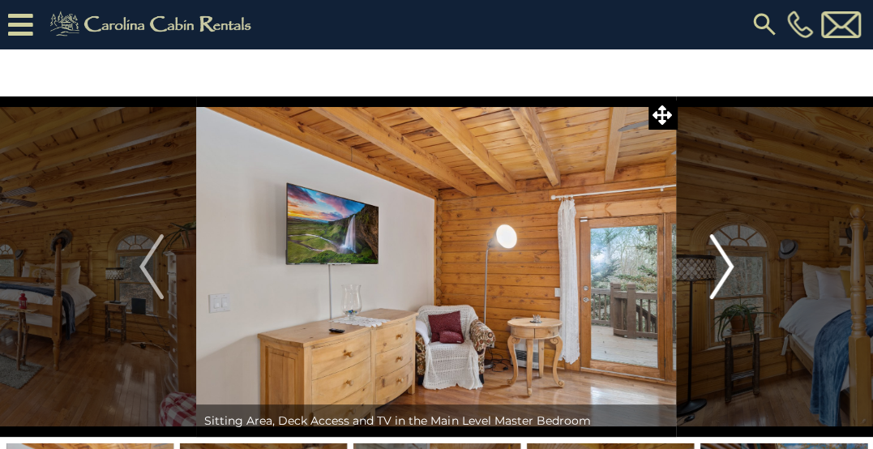
click at [725, 260] on img "Next" at bounding box center [721, 266] width 24 height 65
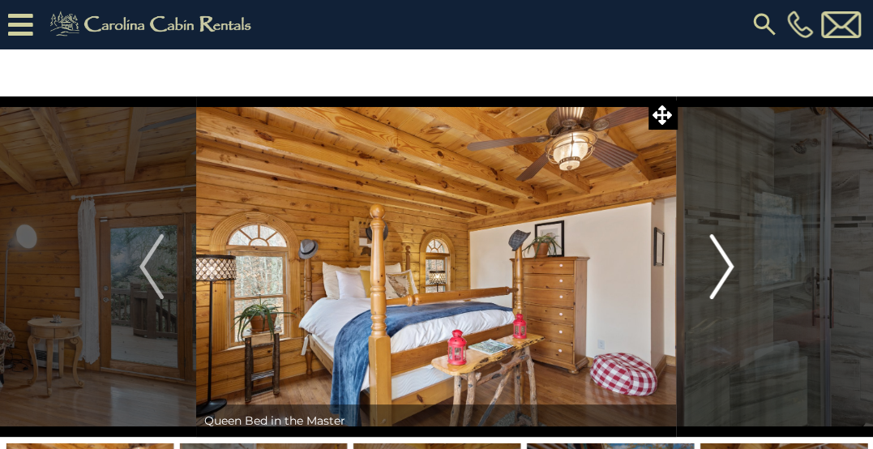
click at [725, 265] on img "Next" at bounding box center [721, 266] width 24 height 65
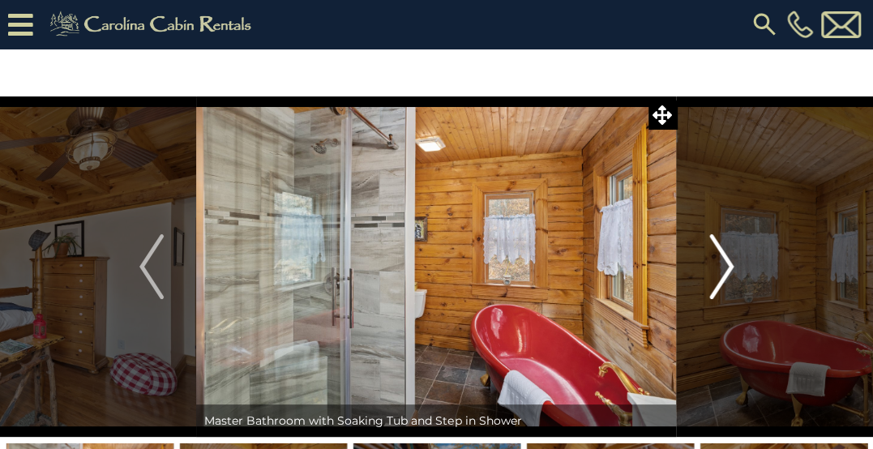
click at [718, 258] on img "Next" at bounding box center [721, 266] width 24 height 65
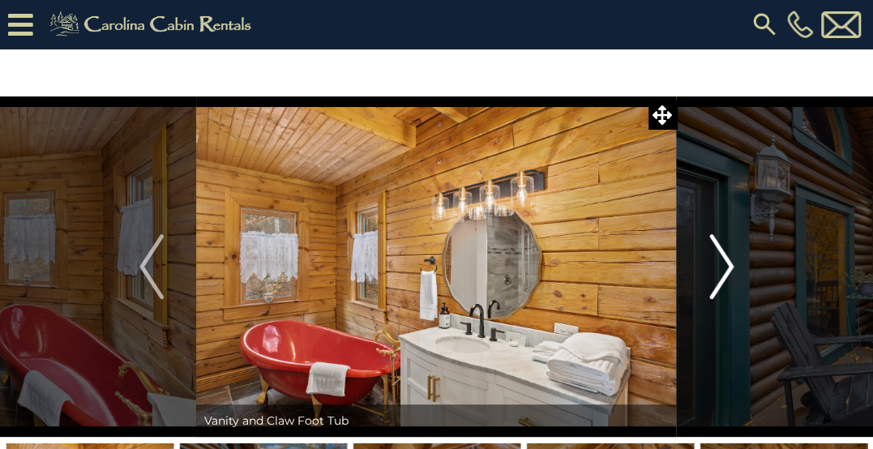
click at [718, 258] on img "Next" at bounding box center [721, 266] width 24 height 65
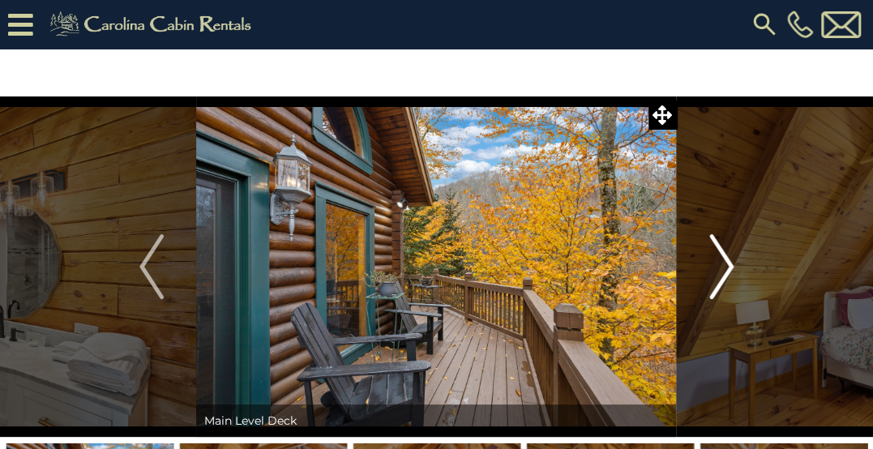
click at [718, 258] on img "Next" at bounding box center [721, 266] width 24 height 65
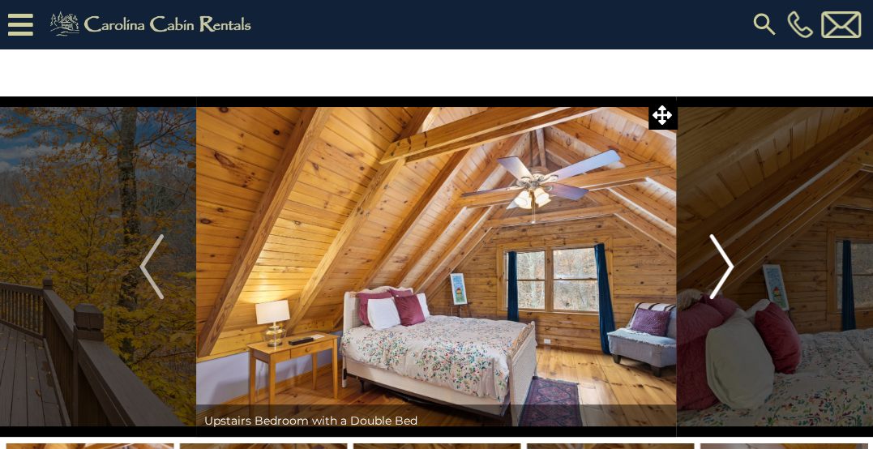
click at [718, 258] on img "Next" at bounding box center [721, 266] width 24 height 65
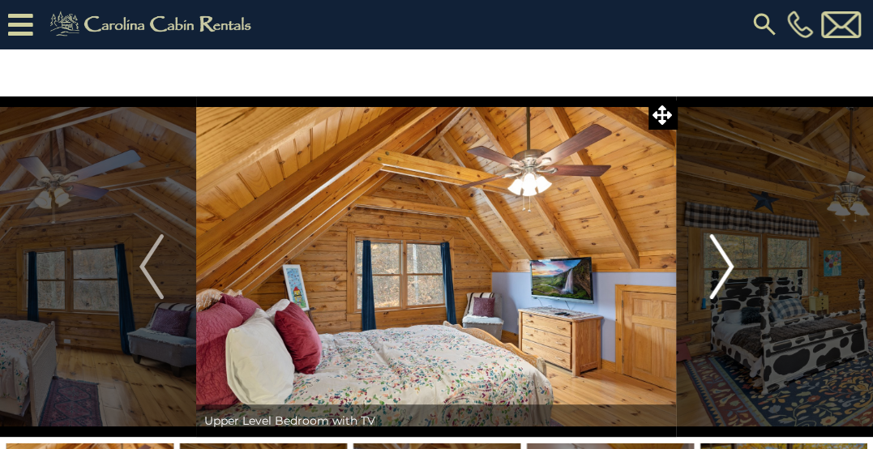
click at [717, 255] on img "Next" at bounding box center [721, 266] width 24 height 65
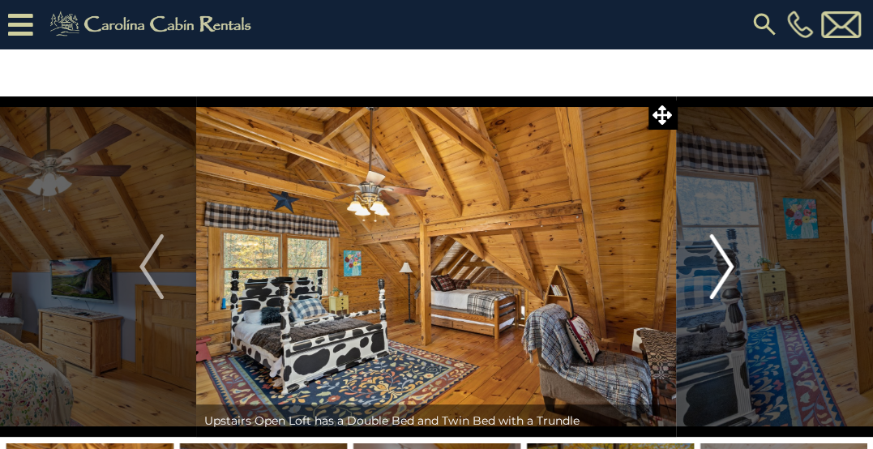
click at [710, 257] on img "Next" at bounding box center [721, 266] width 24 height 65
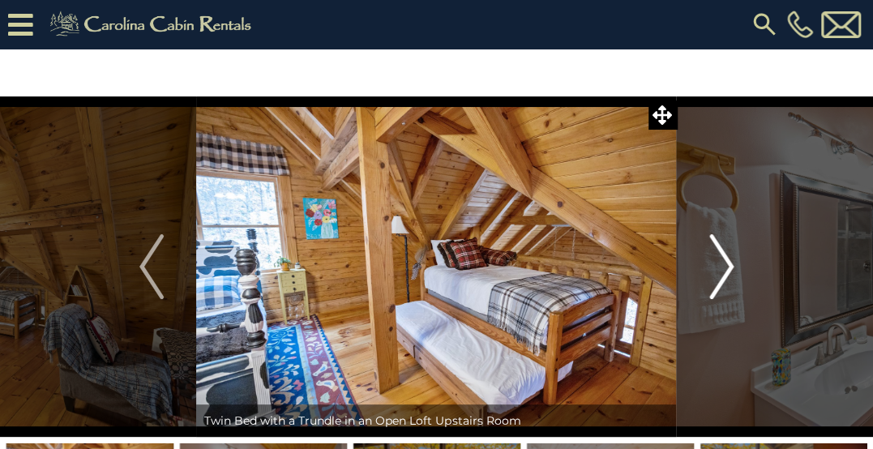
click at [709, 262] on img "Next" at bounding box center [721, 266] width 24 height 65
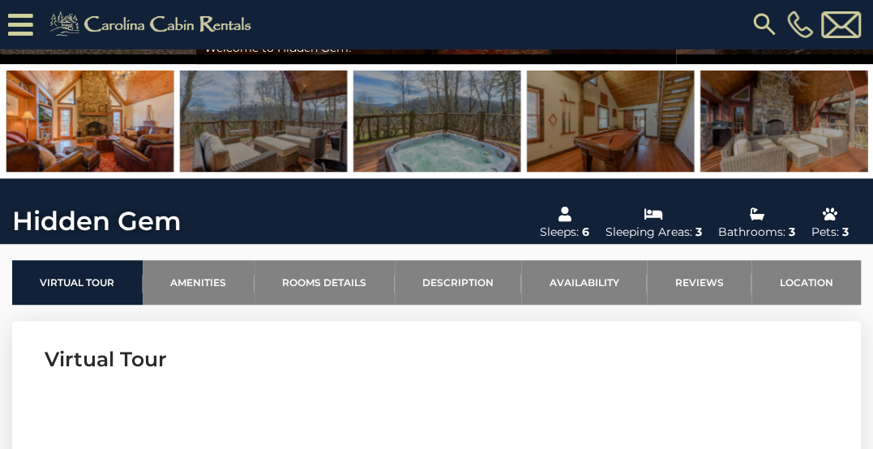
scroll to position [405, 0]
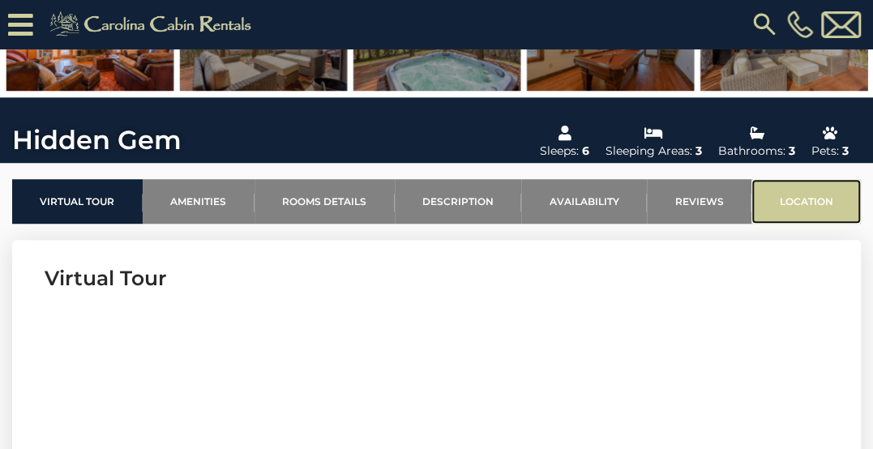
click at [803, 199] on link "Location" at bounding box center [806, 201] width 109 height 45
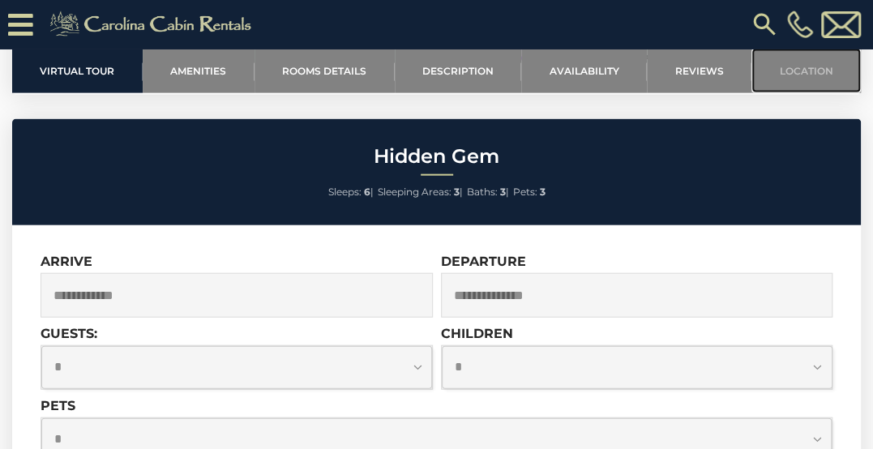
scroll to position [3953, 0]
